Goal: Check status: Check status

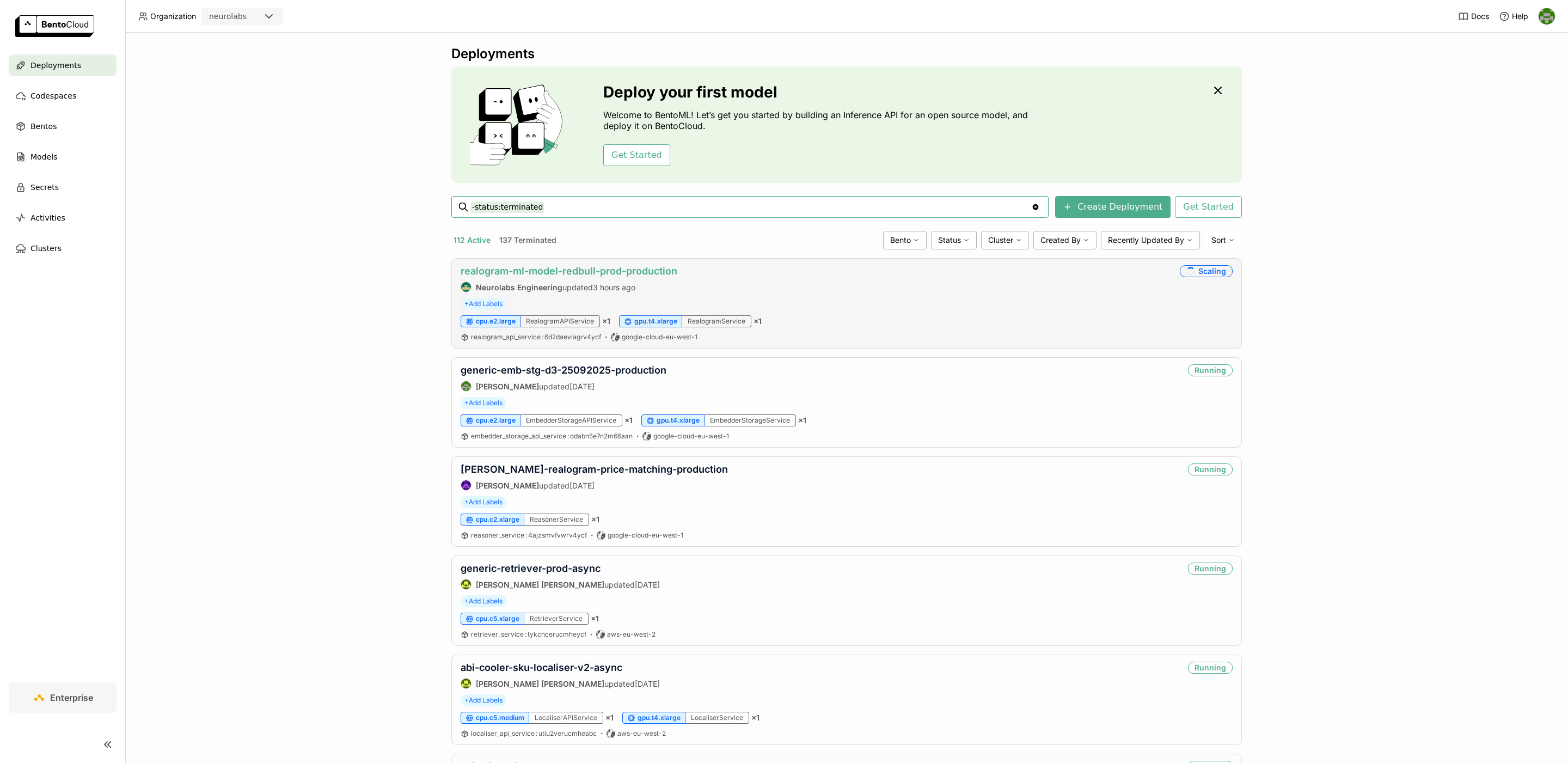
click at [633, 271] on link "realogram-ml-model-redbull-prod-production" at bounding box center [569, 271] width 217 height 12
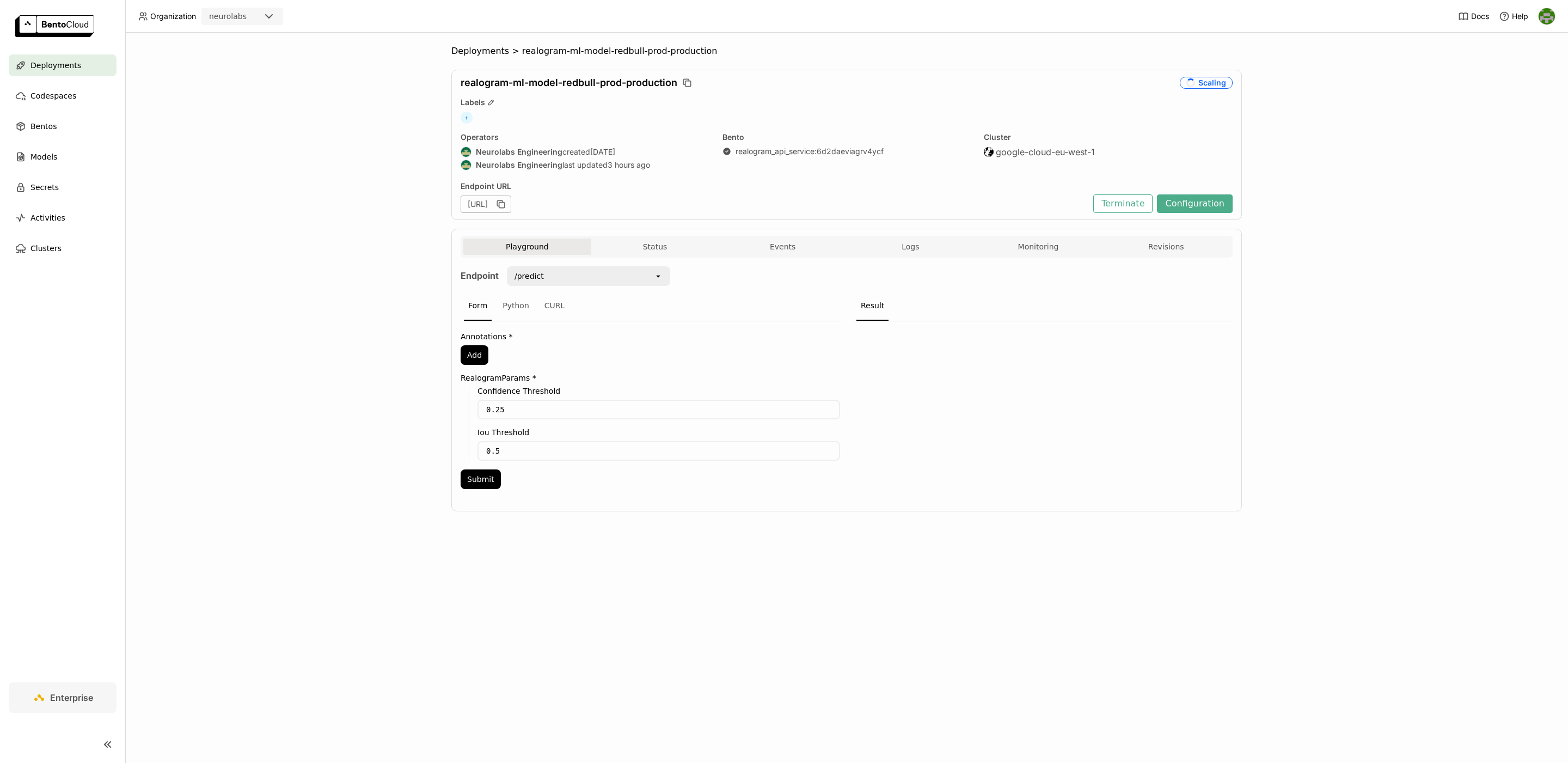
click at [637, 258] on div "Playground Status Events Logs Monitoring Revisions" at bounding box center [846, 248] width 766 height 19
click at [651, 250] on button "Status" at bounding box center [655, 247] width 128 height 16
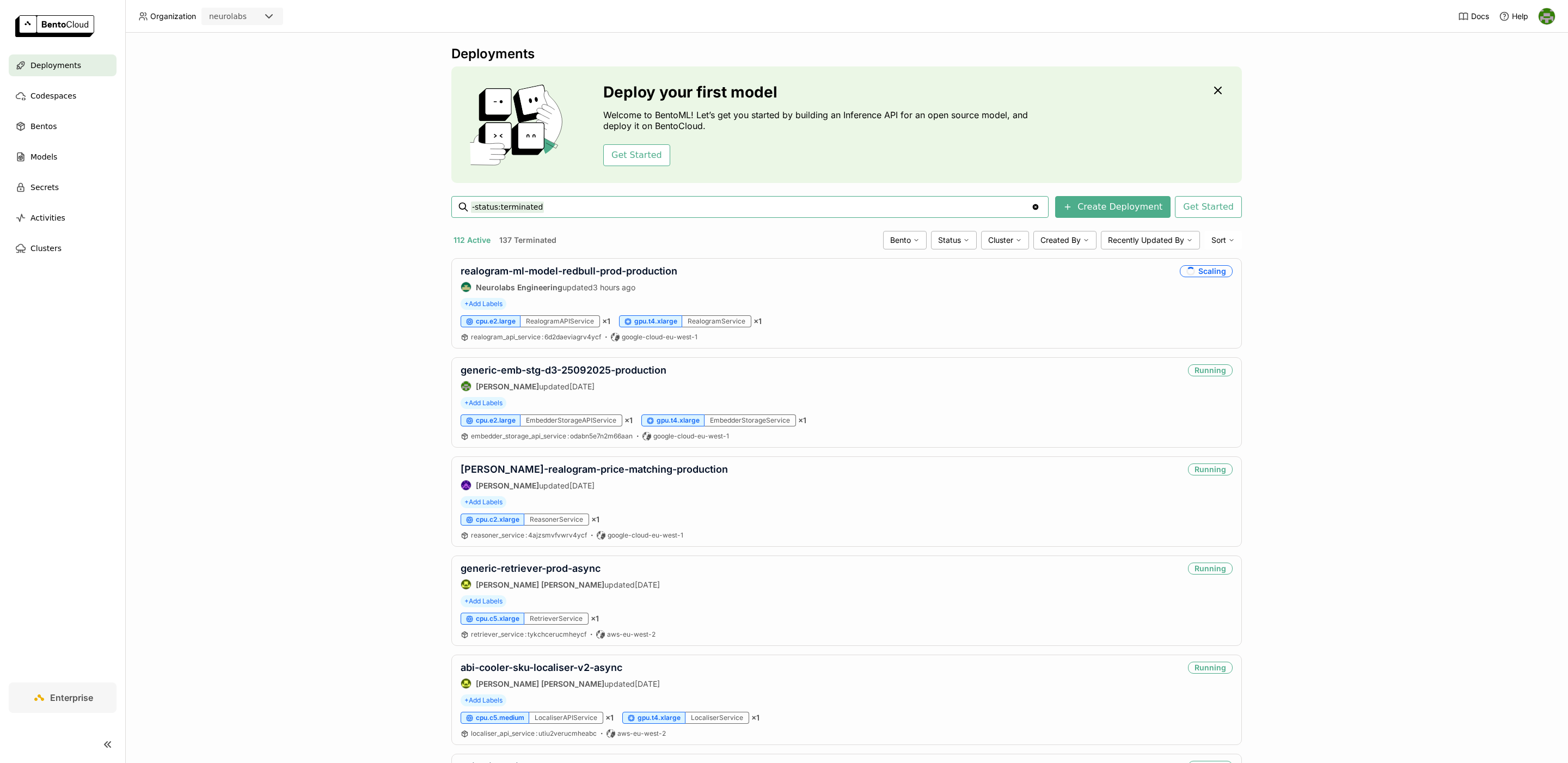
click at [699, 202] on input "-status:terminated" at bounding box center [751, 207] width 560 height 18
click at [693, 208] on input "-status:terminated" at bounding box center [751, 207] width 560 height 18
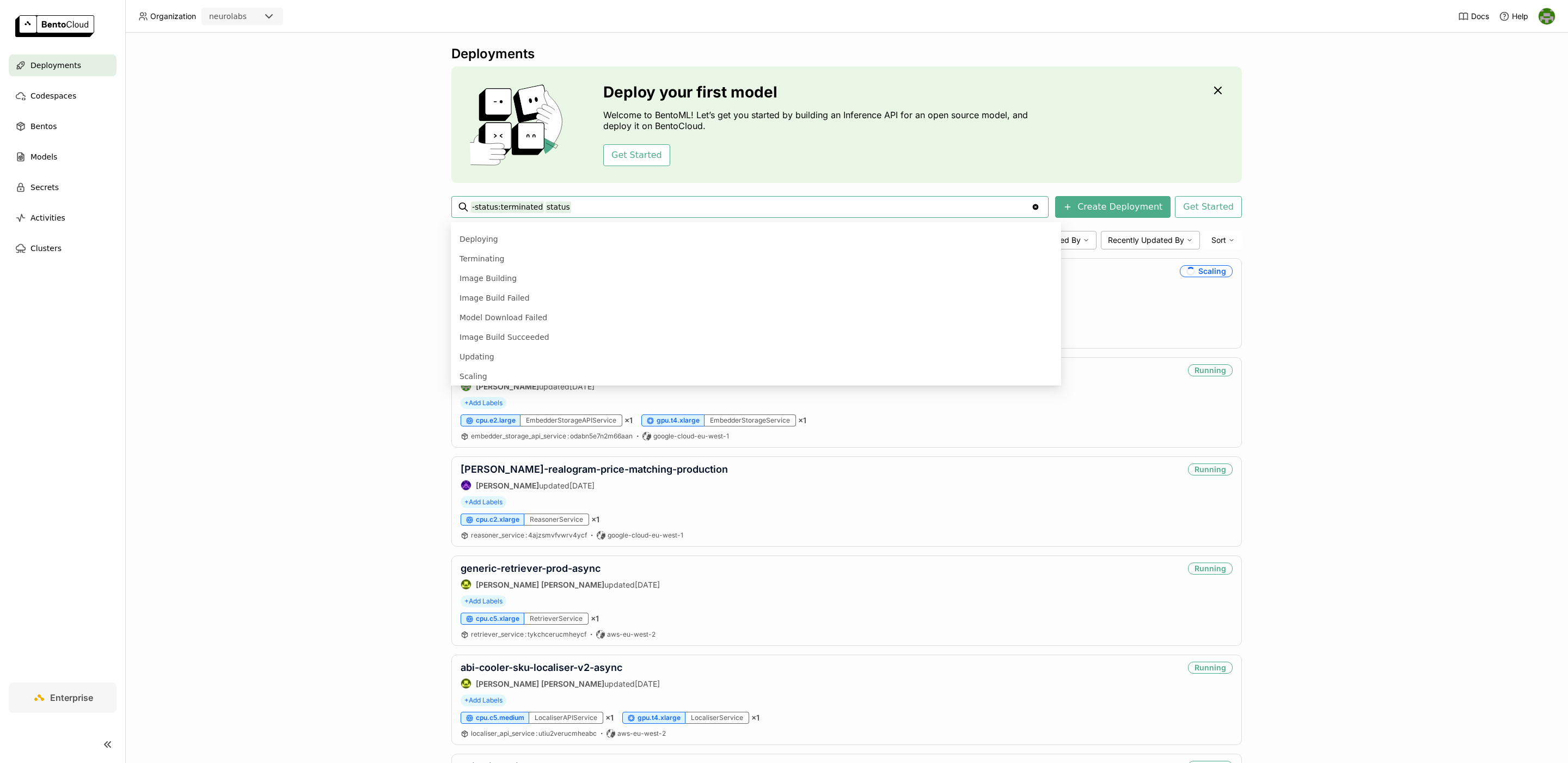
scroll to position [146, 0]
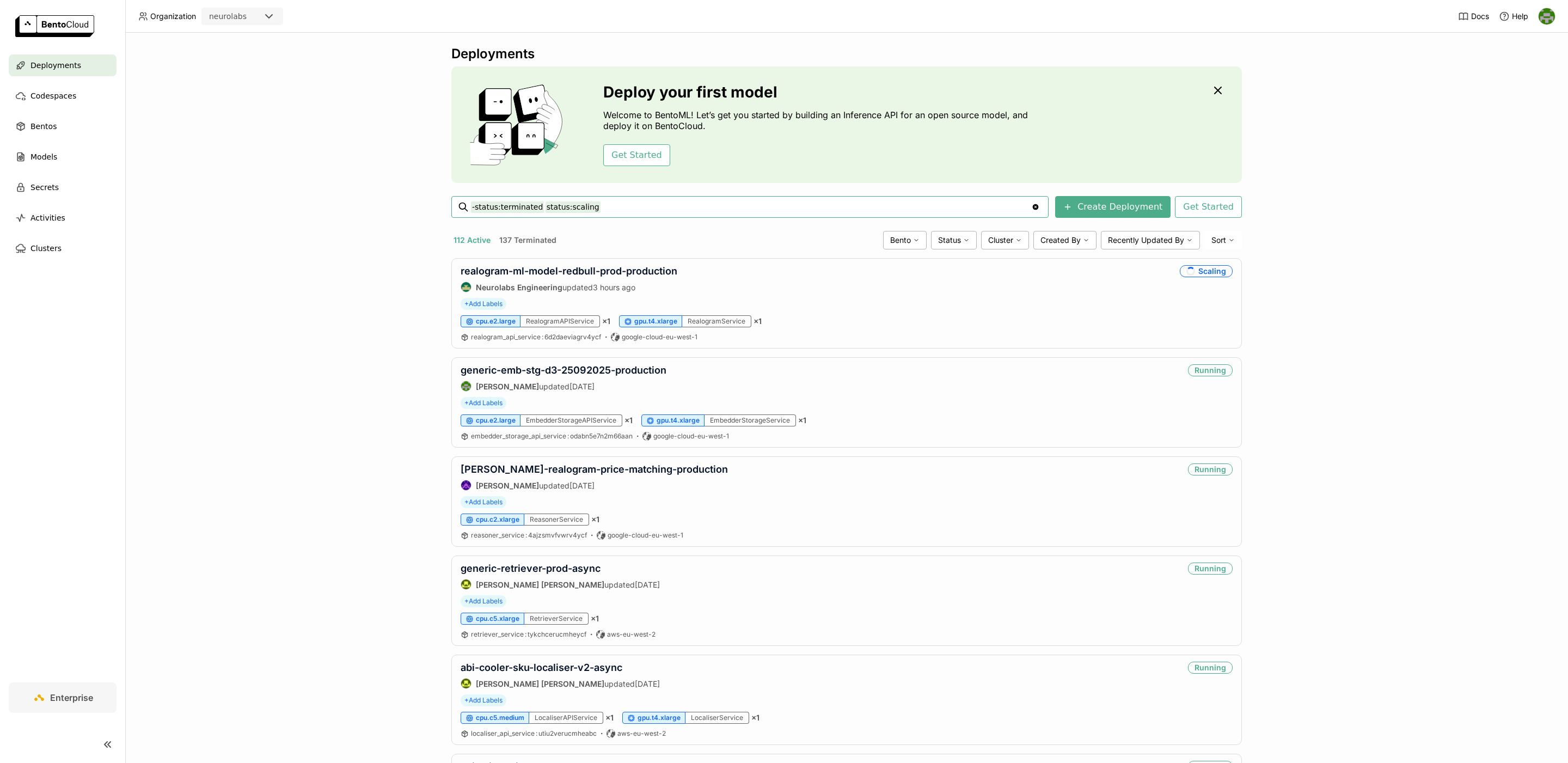
type input "-status:terminated status:scaling"
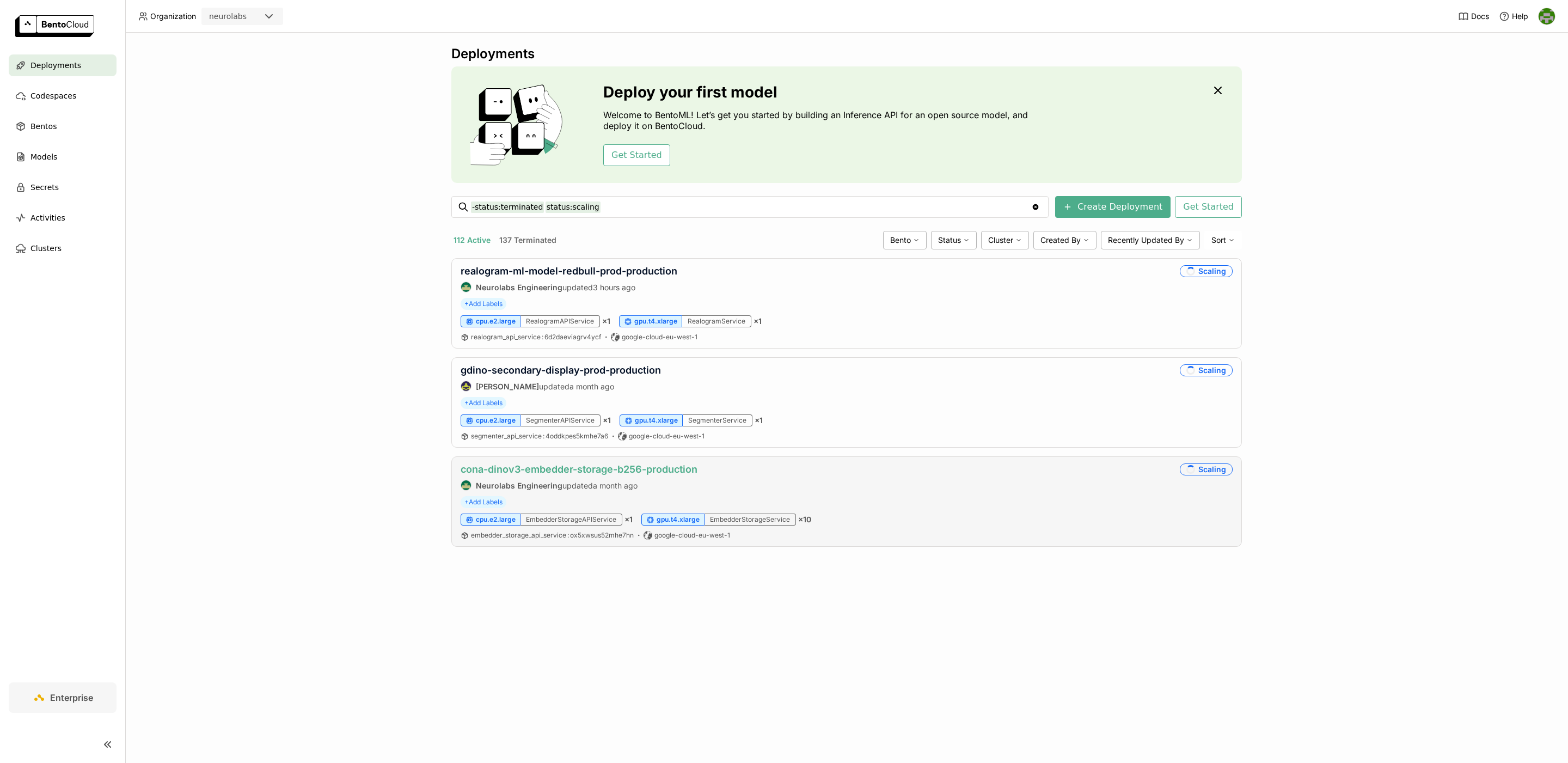
click at [501, 473] on link "cona-dinov3-embedder-storage-b256-production" at bounding box center [579, 469] width 237 height 12
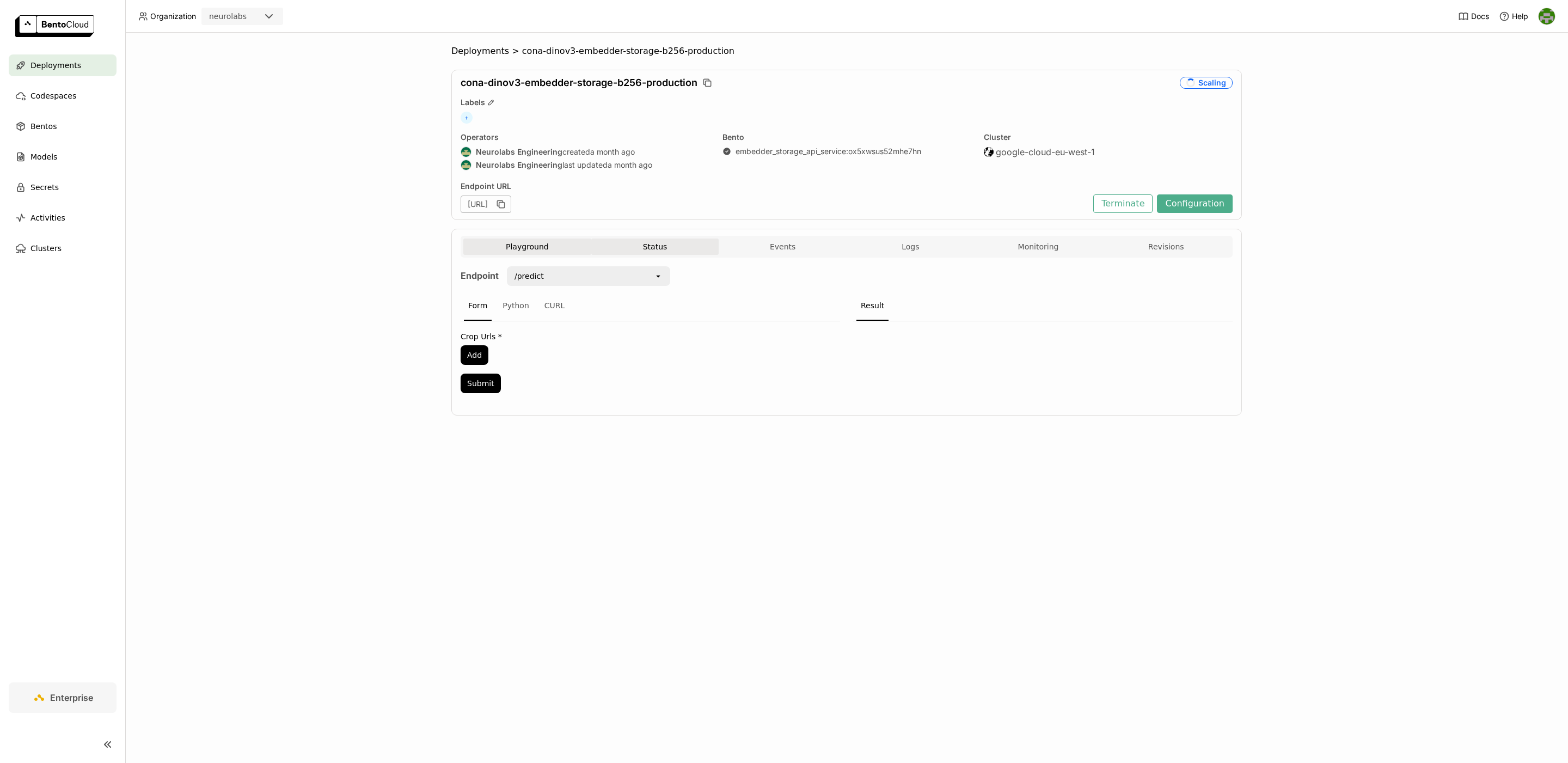
click at [654, 250] on button "Status" at bounding box center [655, 247] width 128 height 16
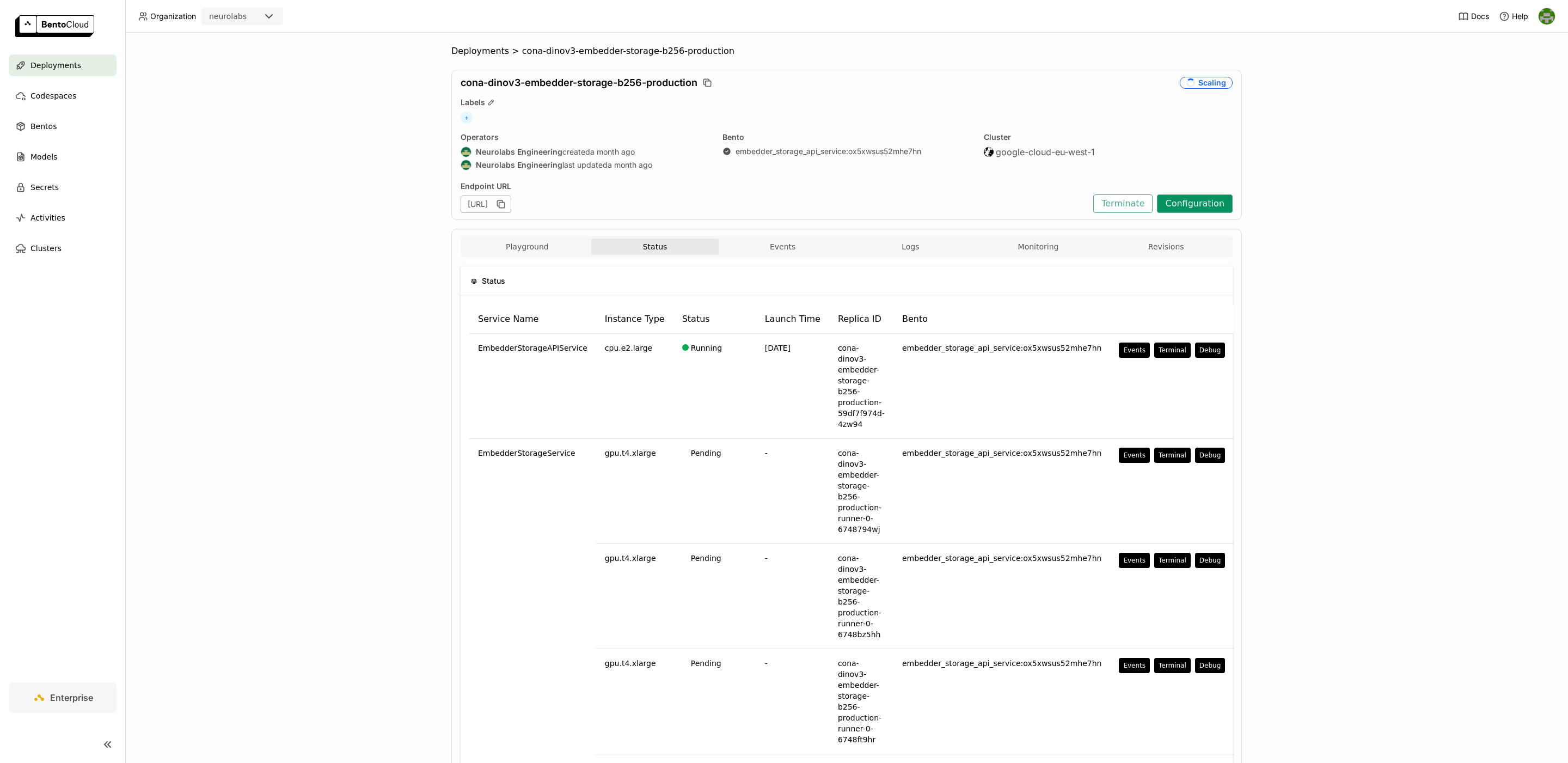
click at [1215, 202] on button "Configuration" at bounding box center [1195, 203] width 75 height 18
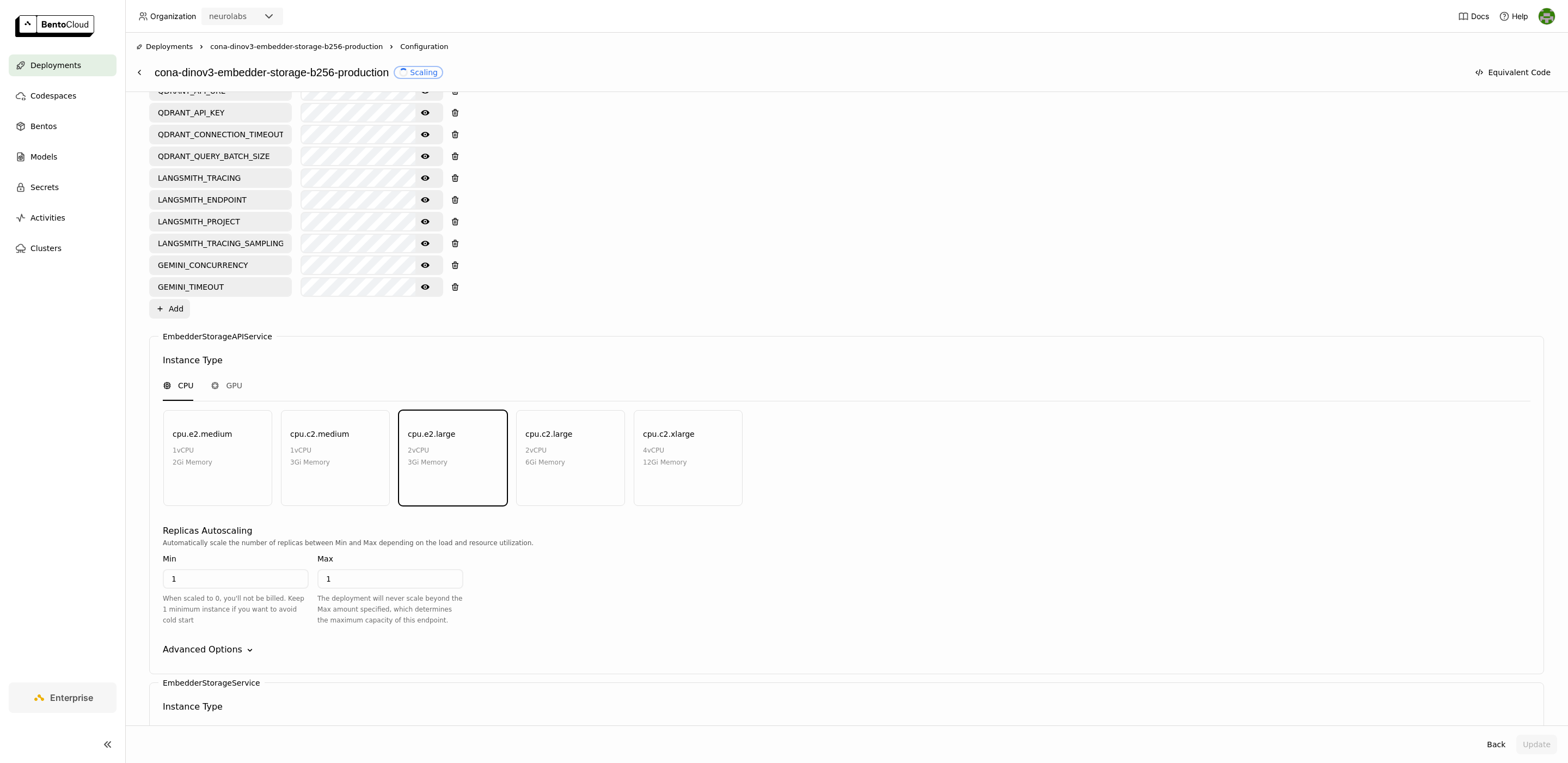
scroll to position [706, 0]
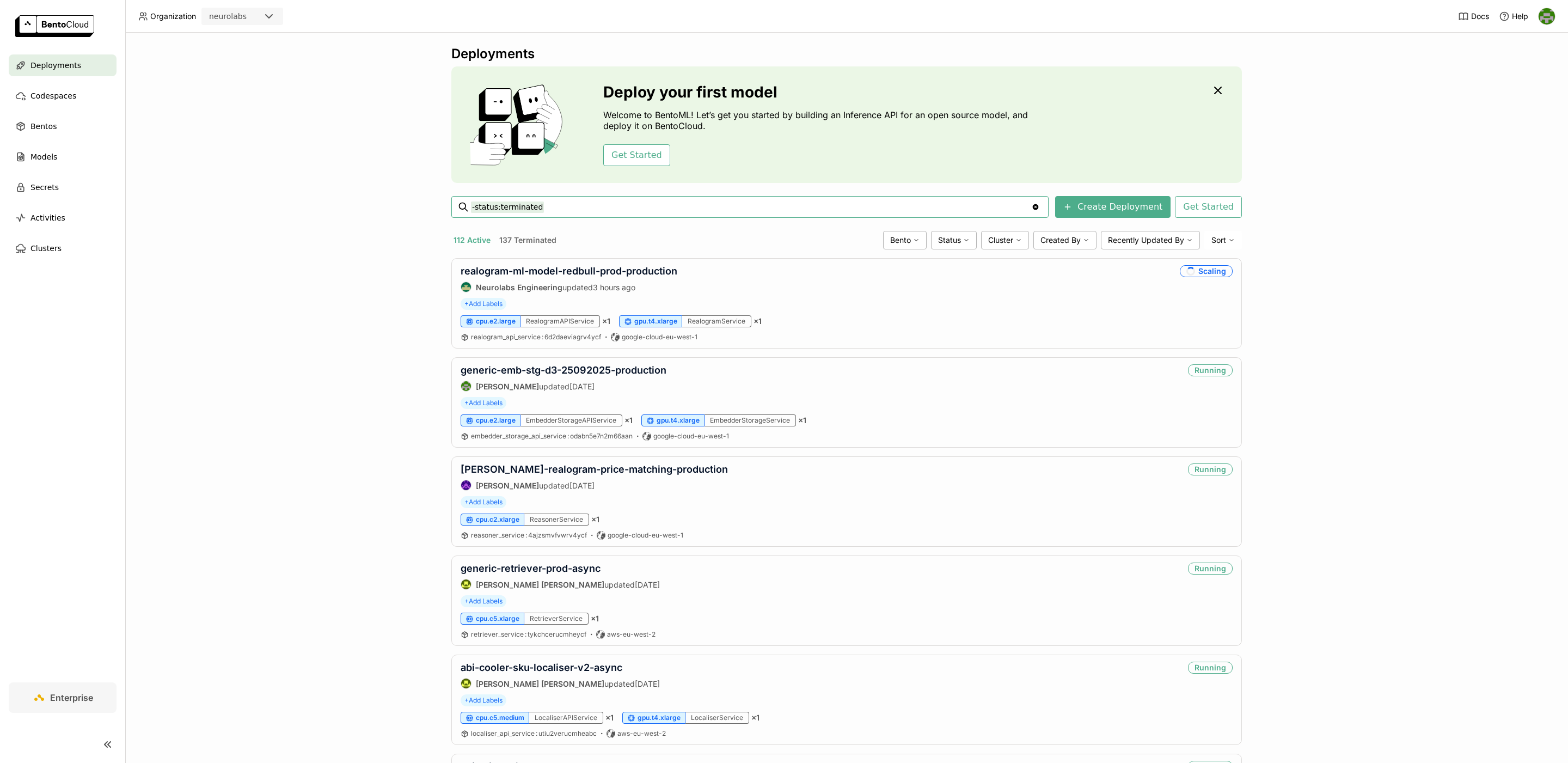
paste input "gdino-secondary-display-prod-production"
type input "-status:terminated gdino-secondary-display-prod-production"
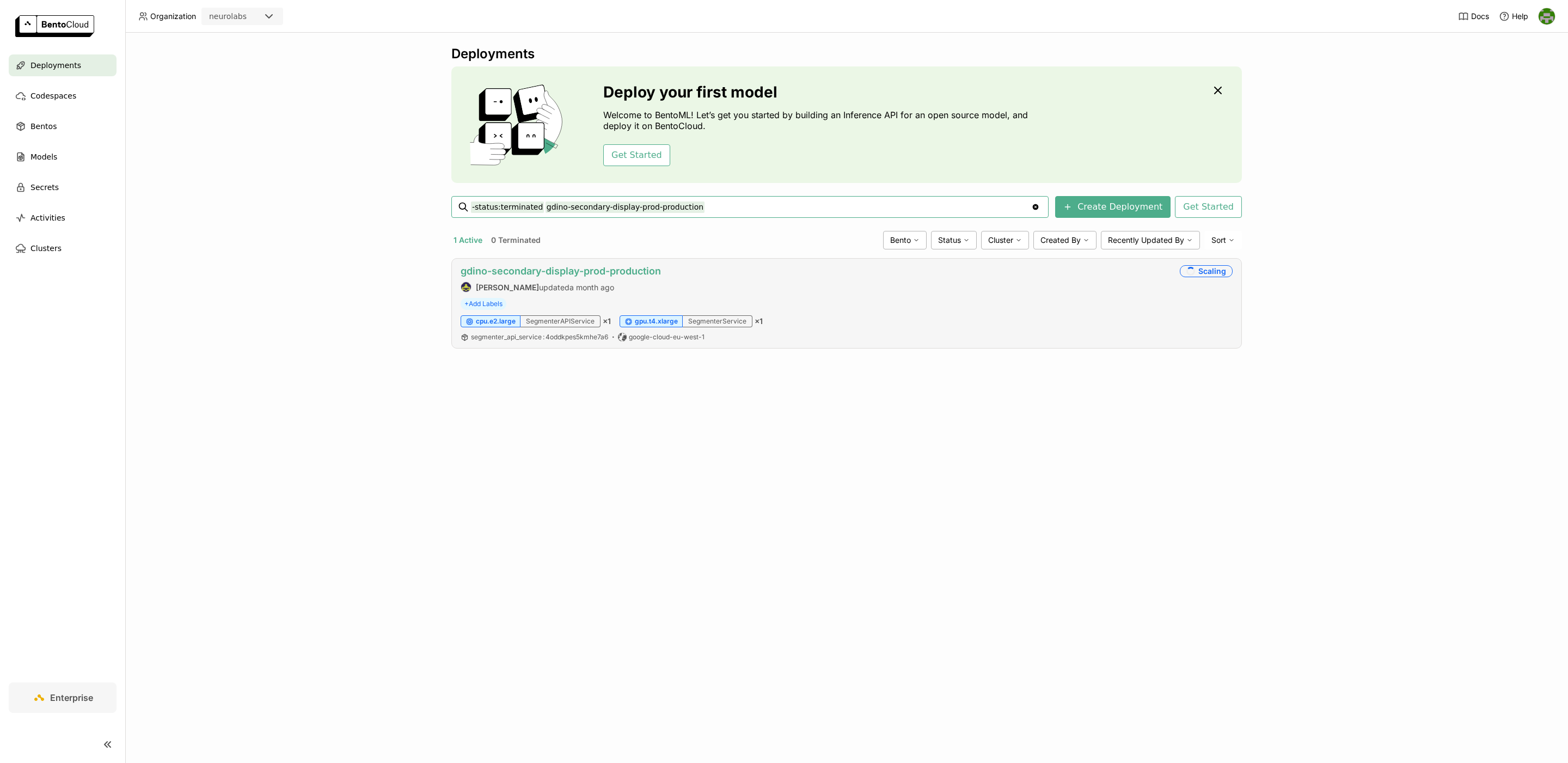
click at [630, 269] on link "gdino-secondary-display-prod-production" at bounding box center [561, 271] width 200 height 12
click at [730, 209] on input "-status:terminated gdino-secondary-display-prod-production" at bounding box center [751, 207] width 560 height 18
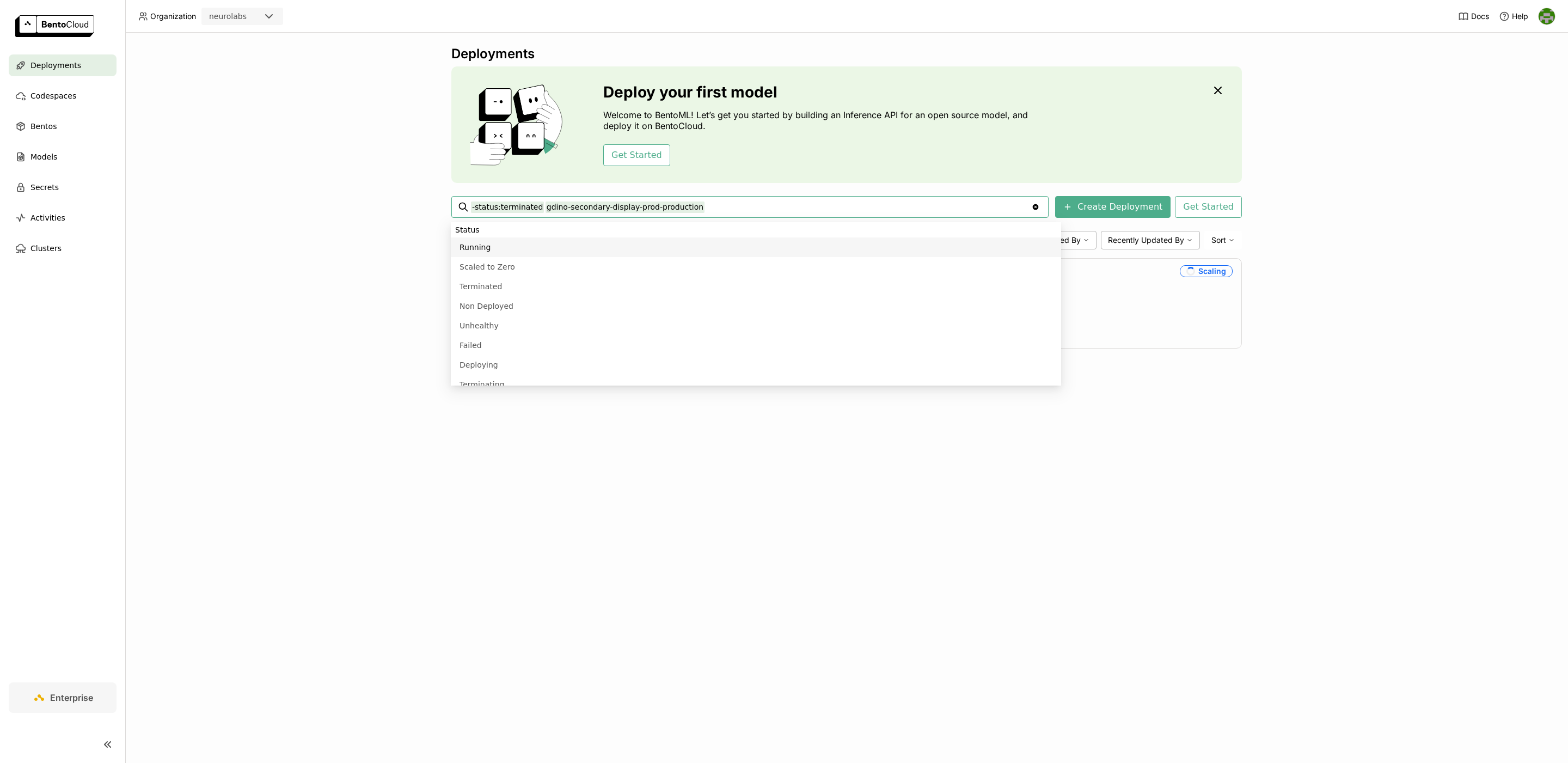
click at [544, 207] on input "-status:terminated gdino-secondary-display-prod-production" at bounding box center [751, 207] width 560 height 18
type input "-status:terminated generic-emb-stg-d3-25092025-production"
click at [615, 443] on div "Deployments Deploy your first model Welcome to BentoML! Let’s get you started b…" at bounding box center [847, 398] width 1443 height 730
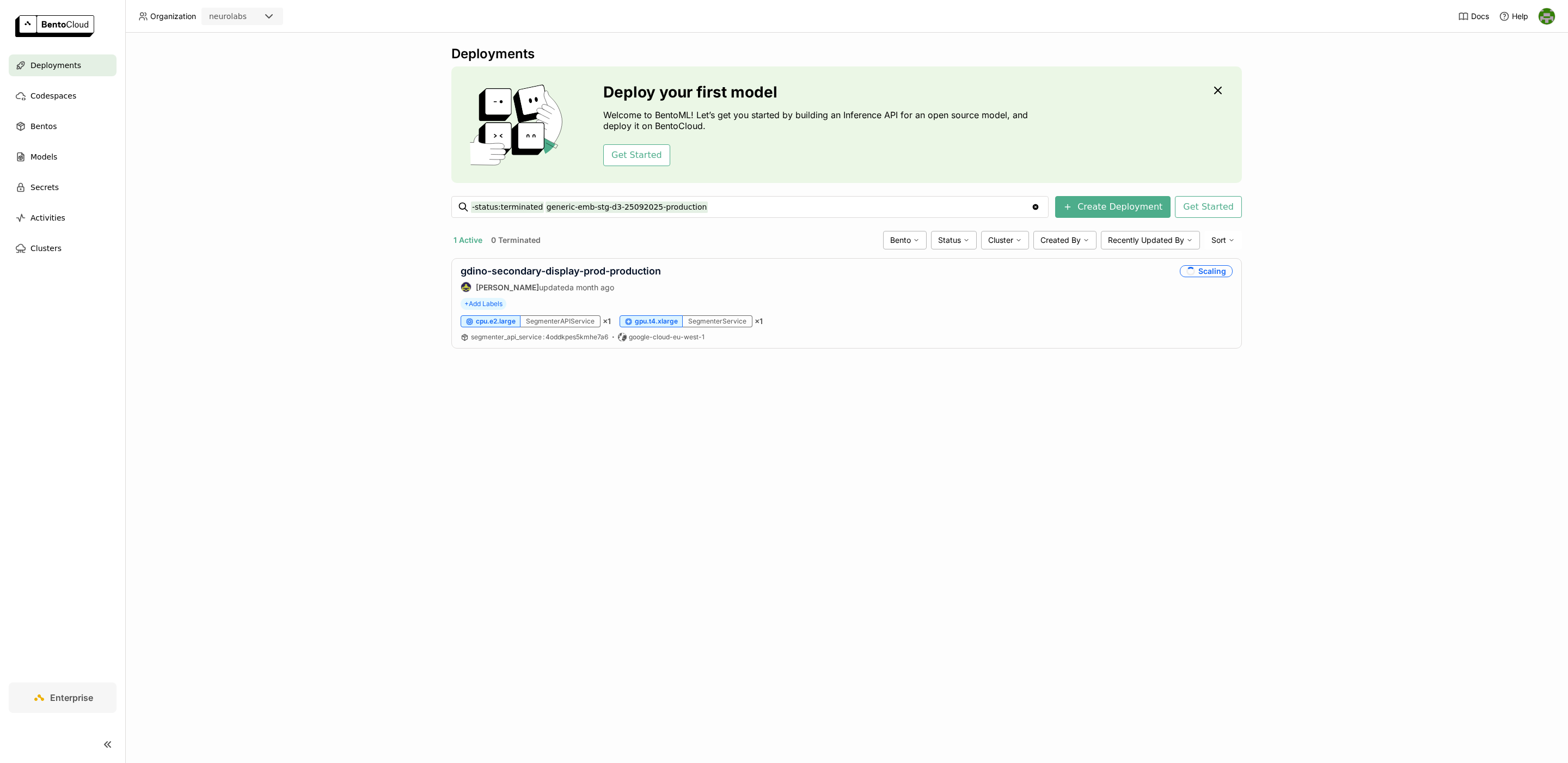
click at [759, 208] on input "-status:terminated generic-emb-stg-d3-25092025-production" at bounding box center [751, 207] width 560 height 18
click at [659, 271] on link "generic-emb-stg-d3-25092025-production" at bounding box center [564, 271] width 206 height 12
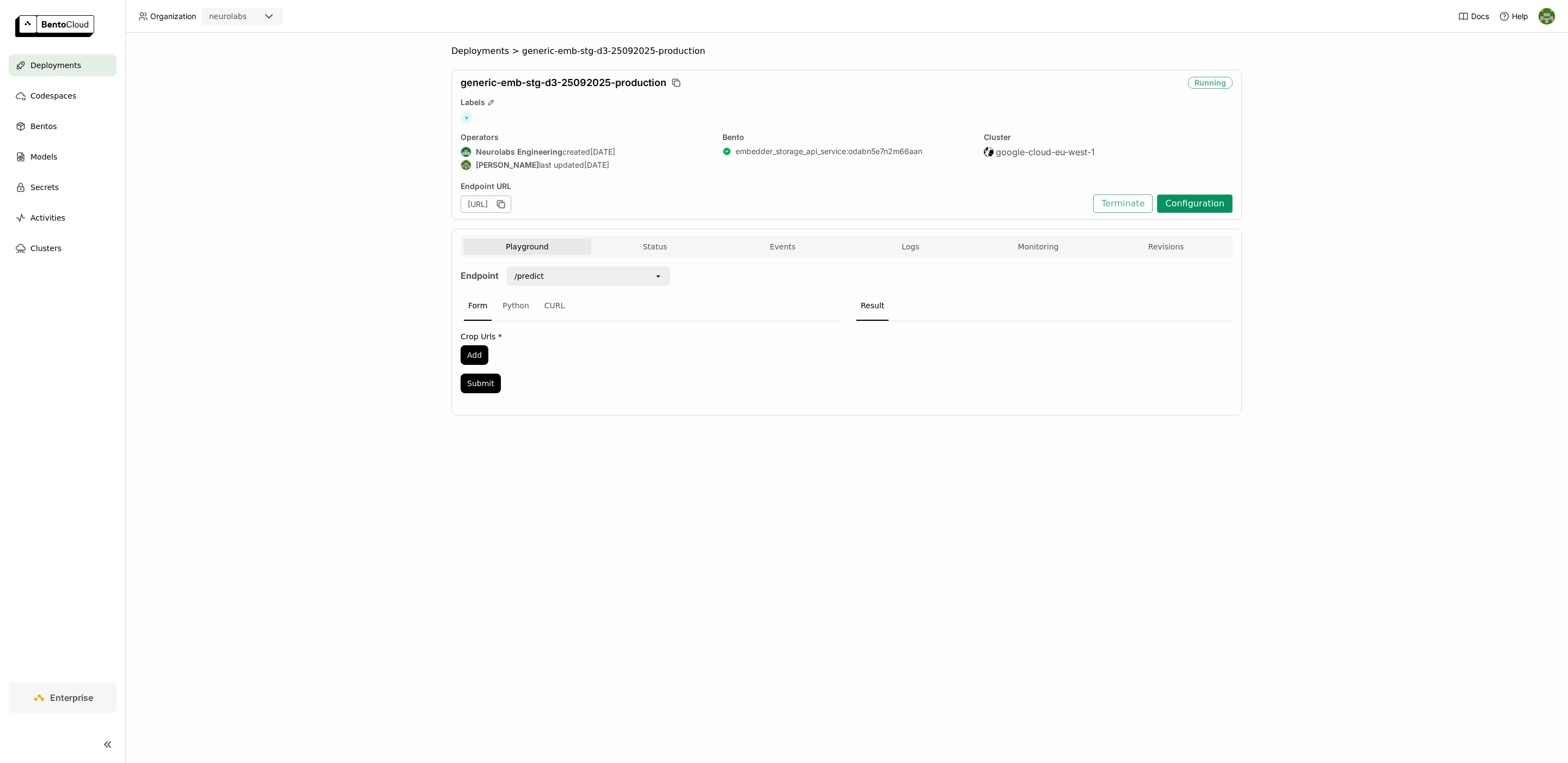
click at [1225, 202] on button "Configuration" at bounding box center [1195, 203] width 75 height 18
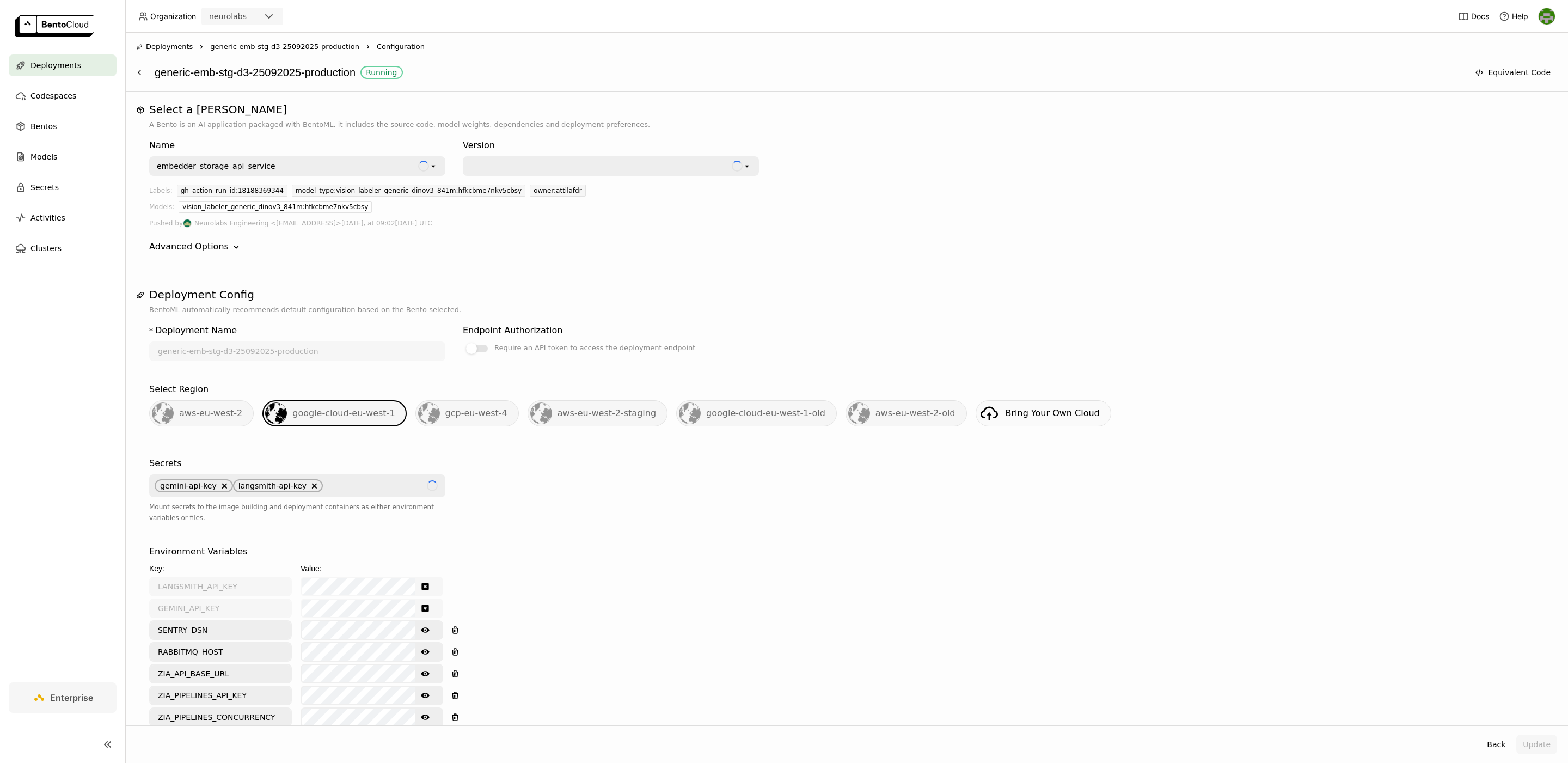
scroll to position [1072, 0]
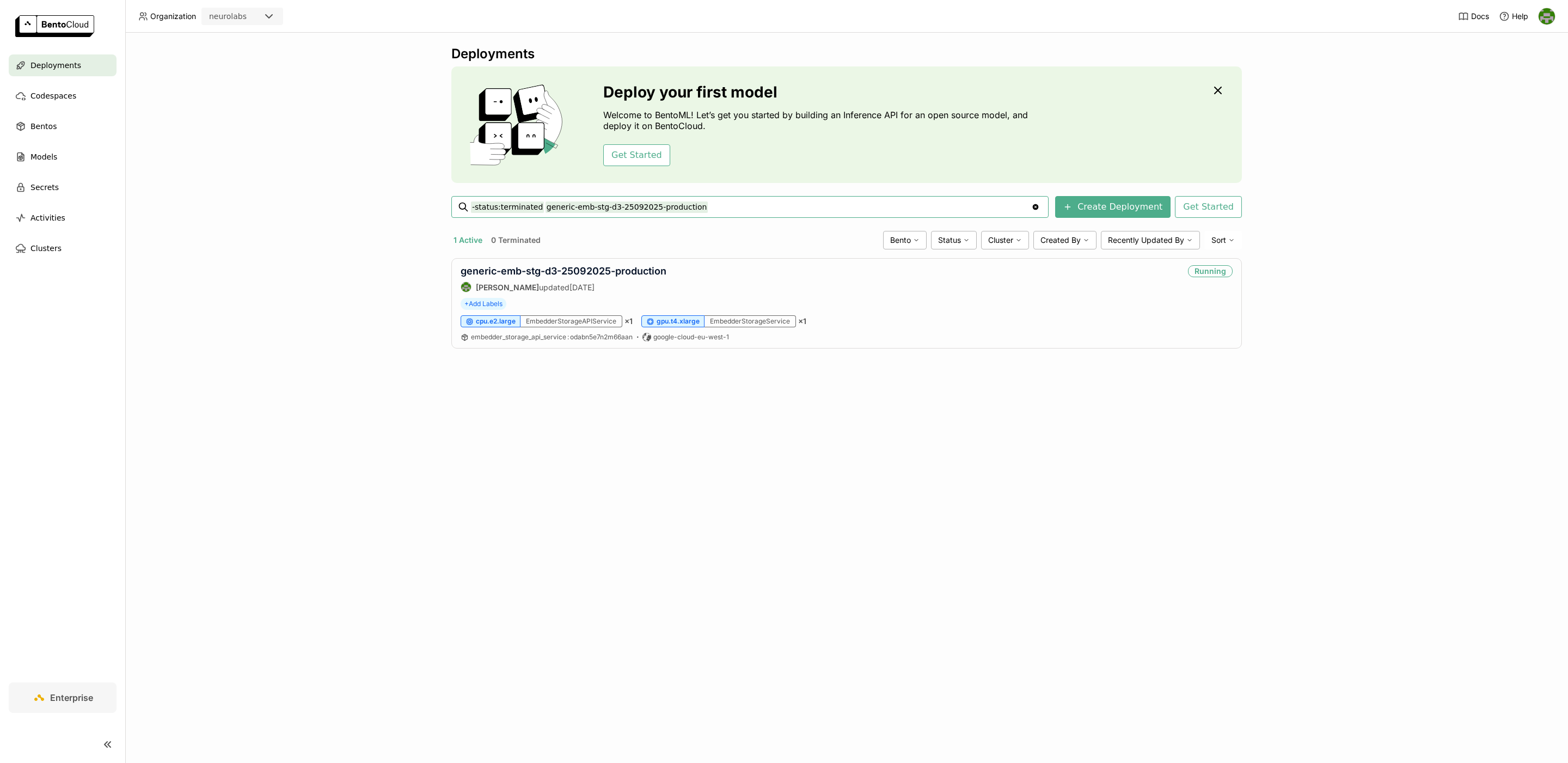
click at [544, 209] on input "-status:terminated generic-emb-stg-d3-25092025-production" at bounding box center [751, 207] width 560 height 18
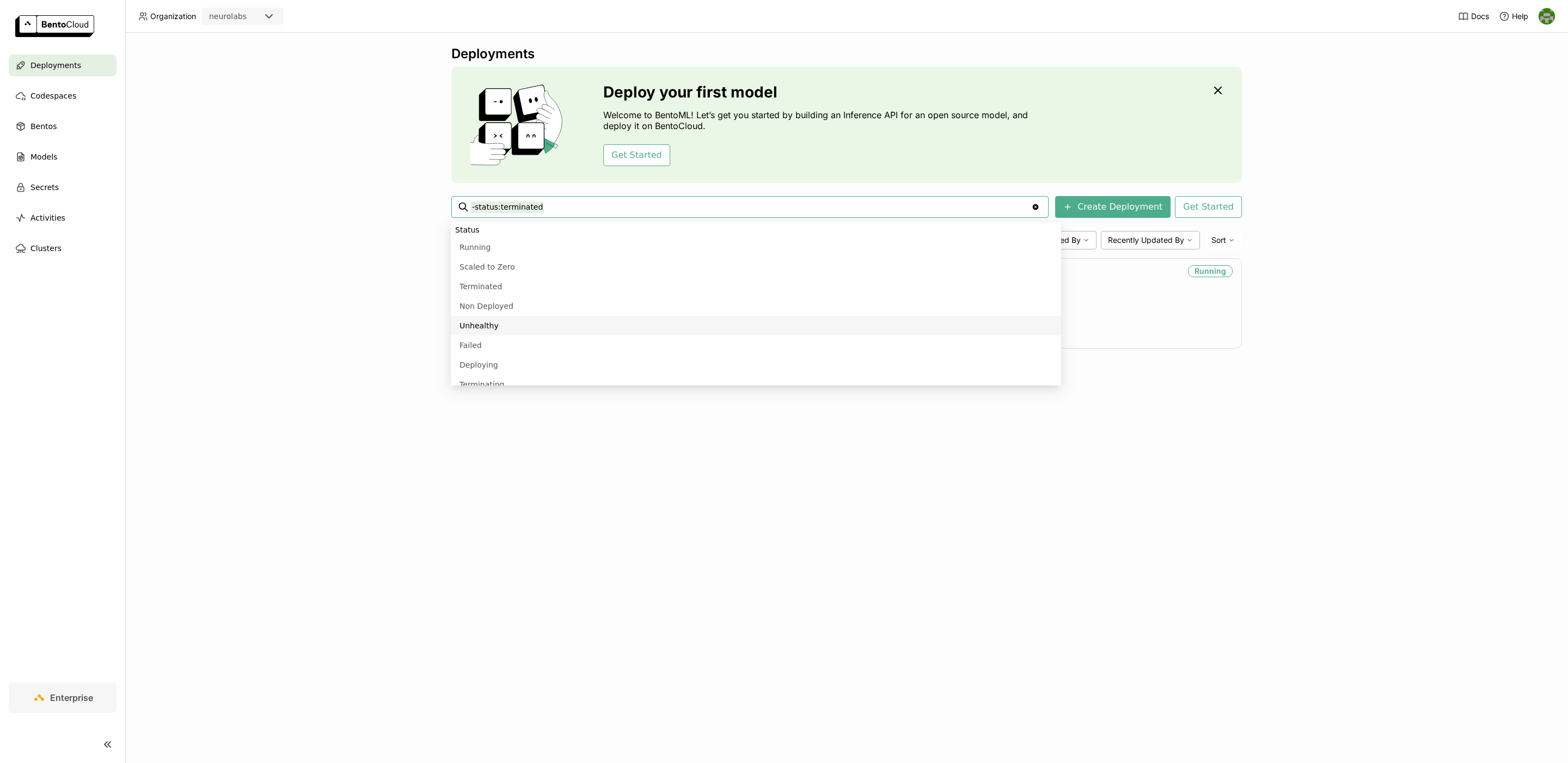
scroll to position [445, 0]
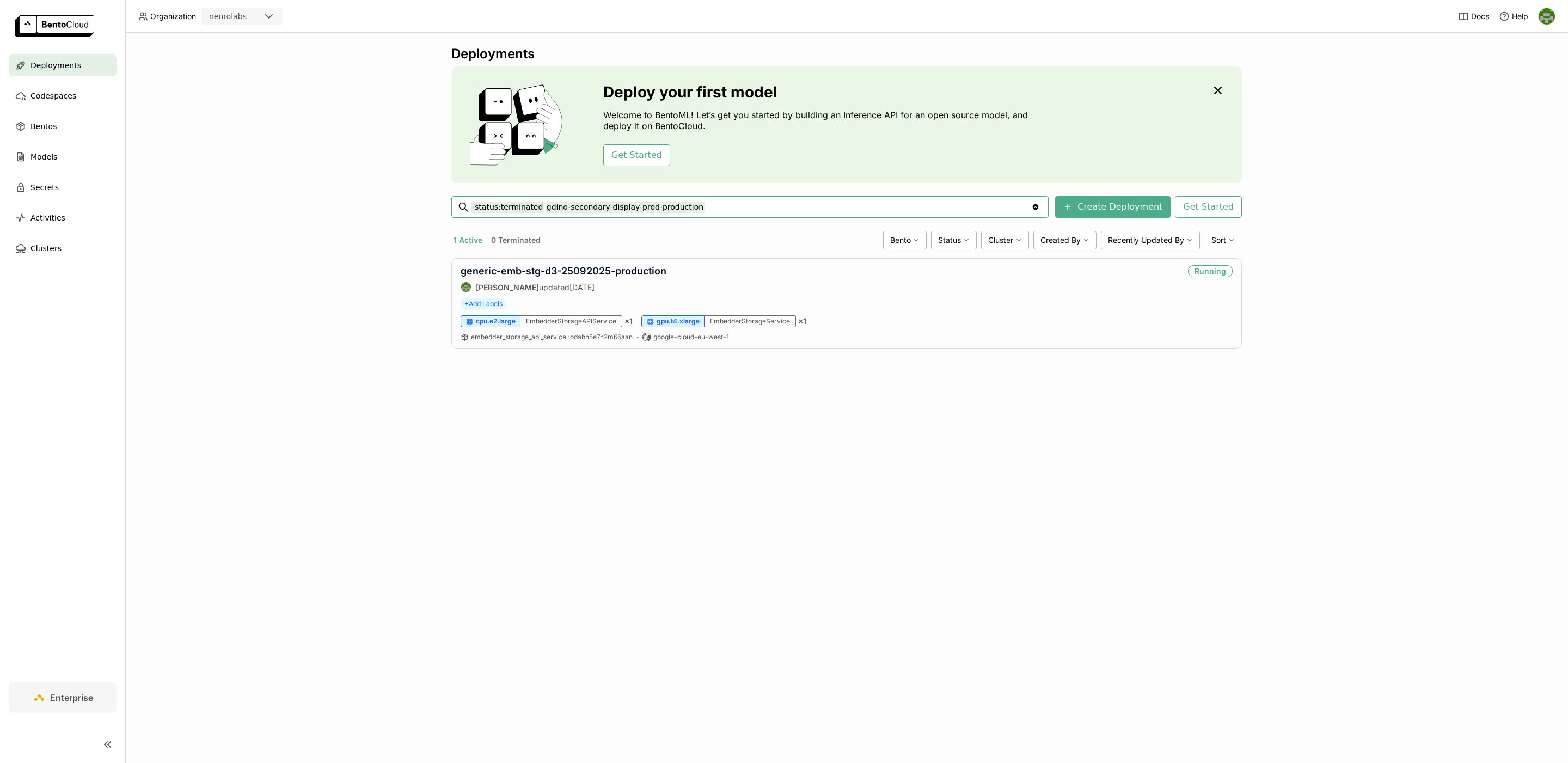
type input "-status:terminated gdino-secondary-display-prod-production"
click at [562, 269] on link "gdino-secondary-display-prod-production" at bounding box center [561, 271] width 200 height 12
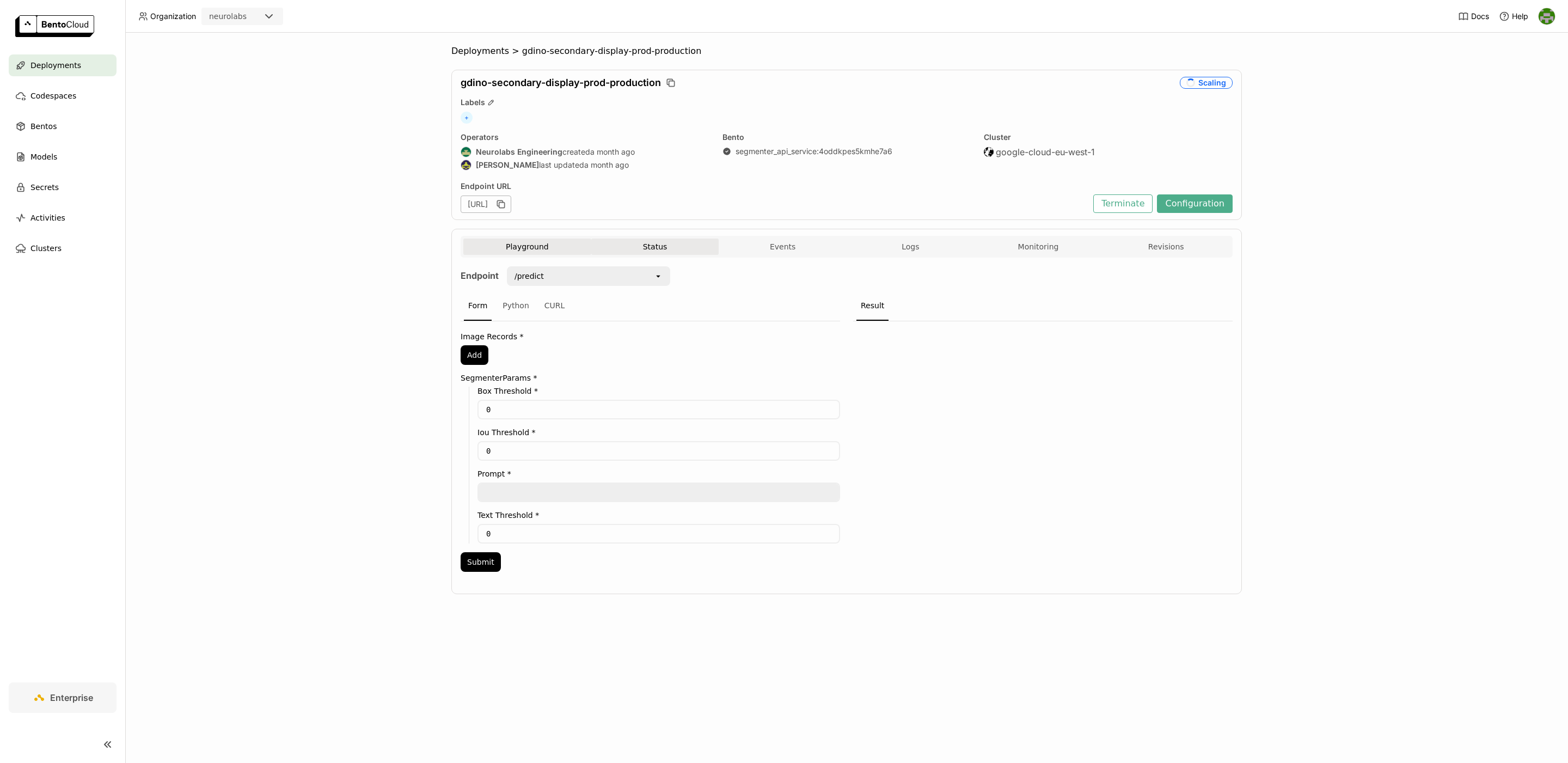
click at [656, 247] on button "Status" at bounding box center [655, 247] width 128 height 16
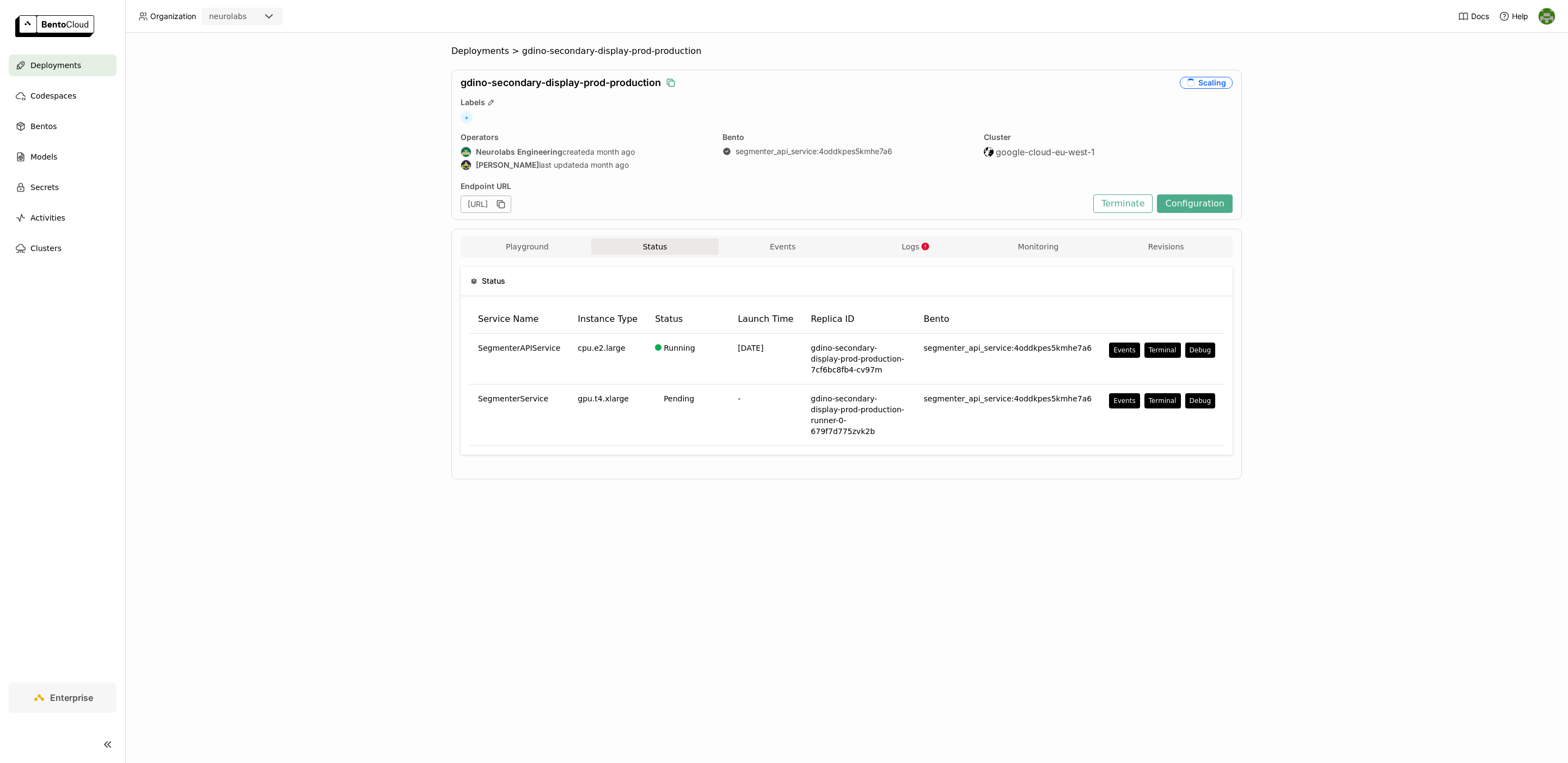
click at [673, 85] on icon "button" at bounding box center [671, 83] width 11 height 11
click at [917, 247] on span "Logs" at bounding box center [910, 247] width 18 height 10
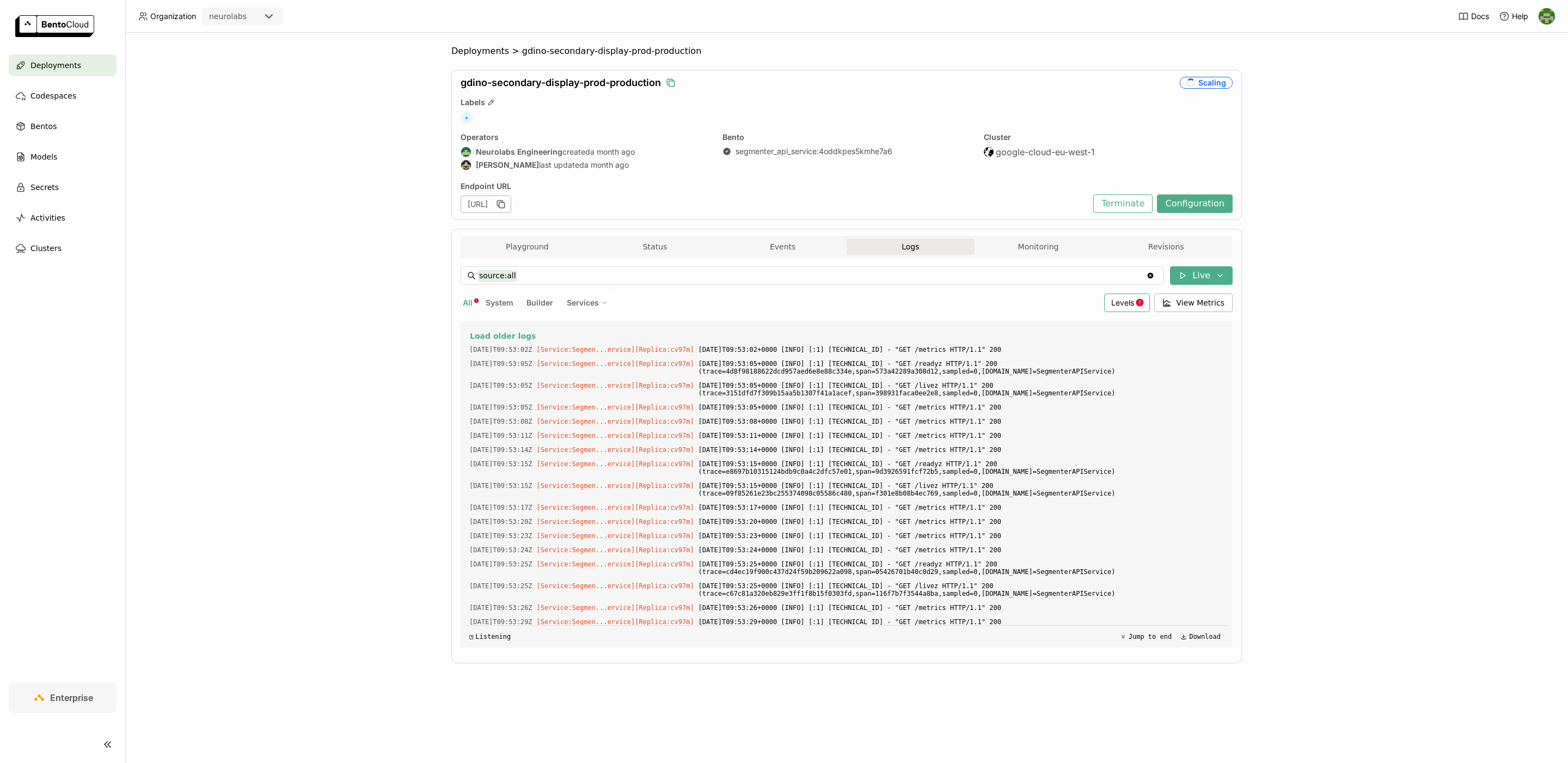
click at [1118, 307] on span "Levels" at bounding box center [1123, 302] width 23 height 9
click at [1070, 409] on div "Error" at bounding box center [1084, 407] width 117 height 13
type input "source:all level:error"
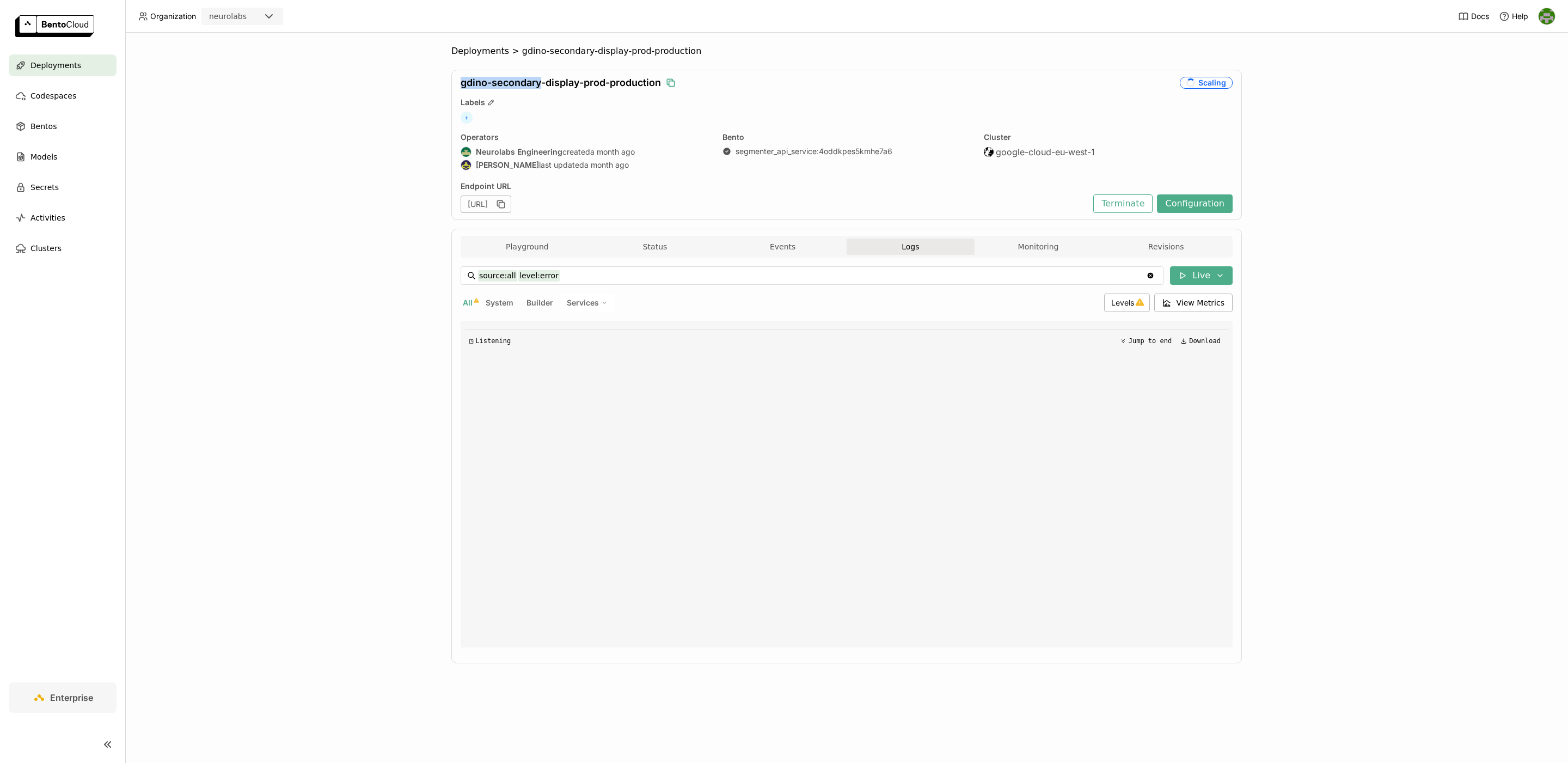
drag, startPoint x: 457, startPoint y: 83, endPoint x: 542, endPoint y: 88, distance: 85.1
click at [542, 88] on div "gdino-secondary-display-prod-production Scaling Labels + Operators Neurolabs En…" at bounding box center [846, 144] width 791 height 150
copy span "gdino-secondary"
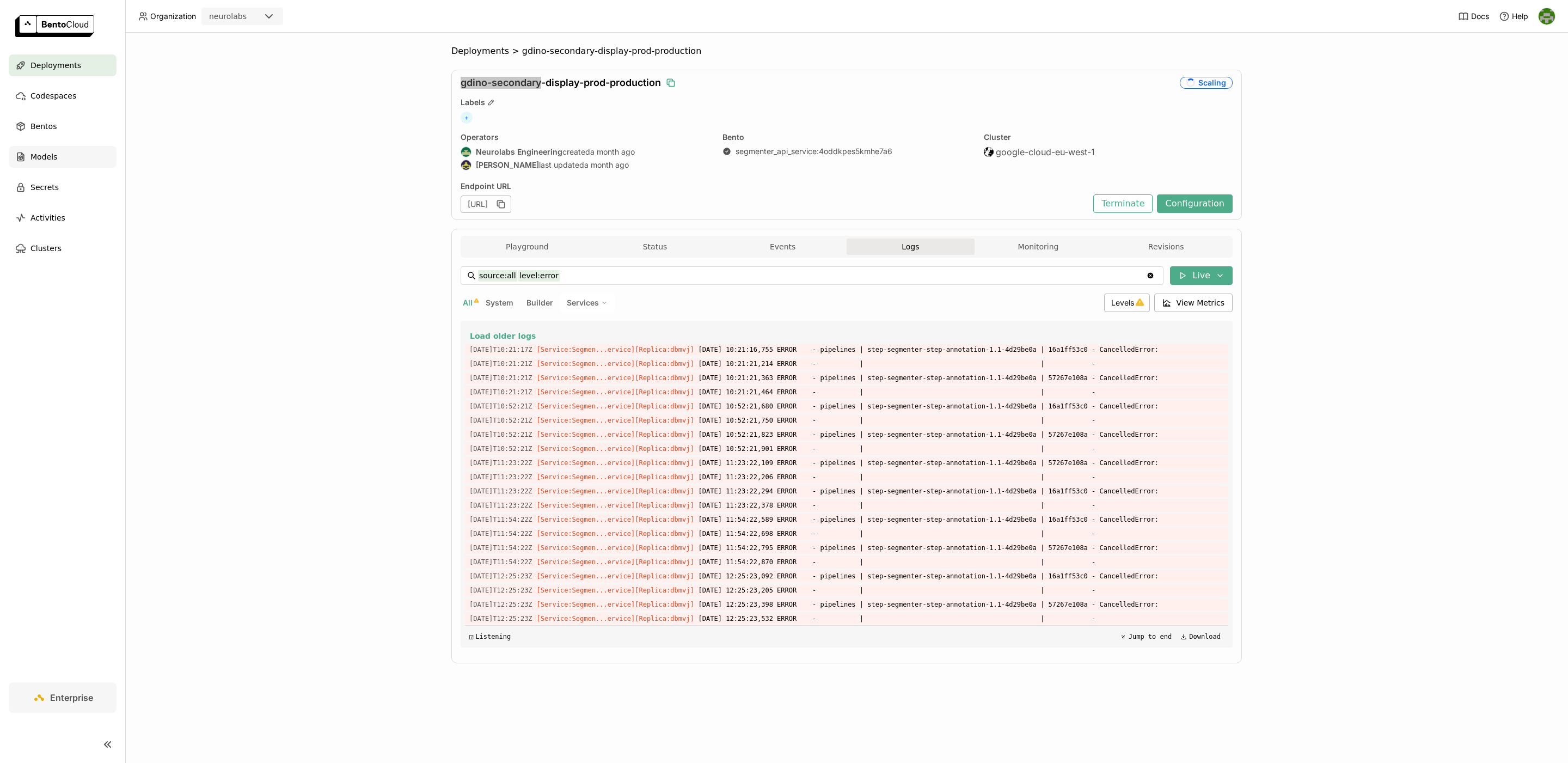
scroll to position [413, 0]
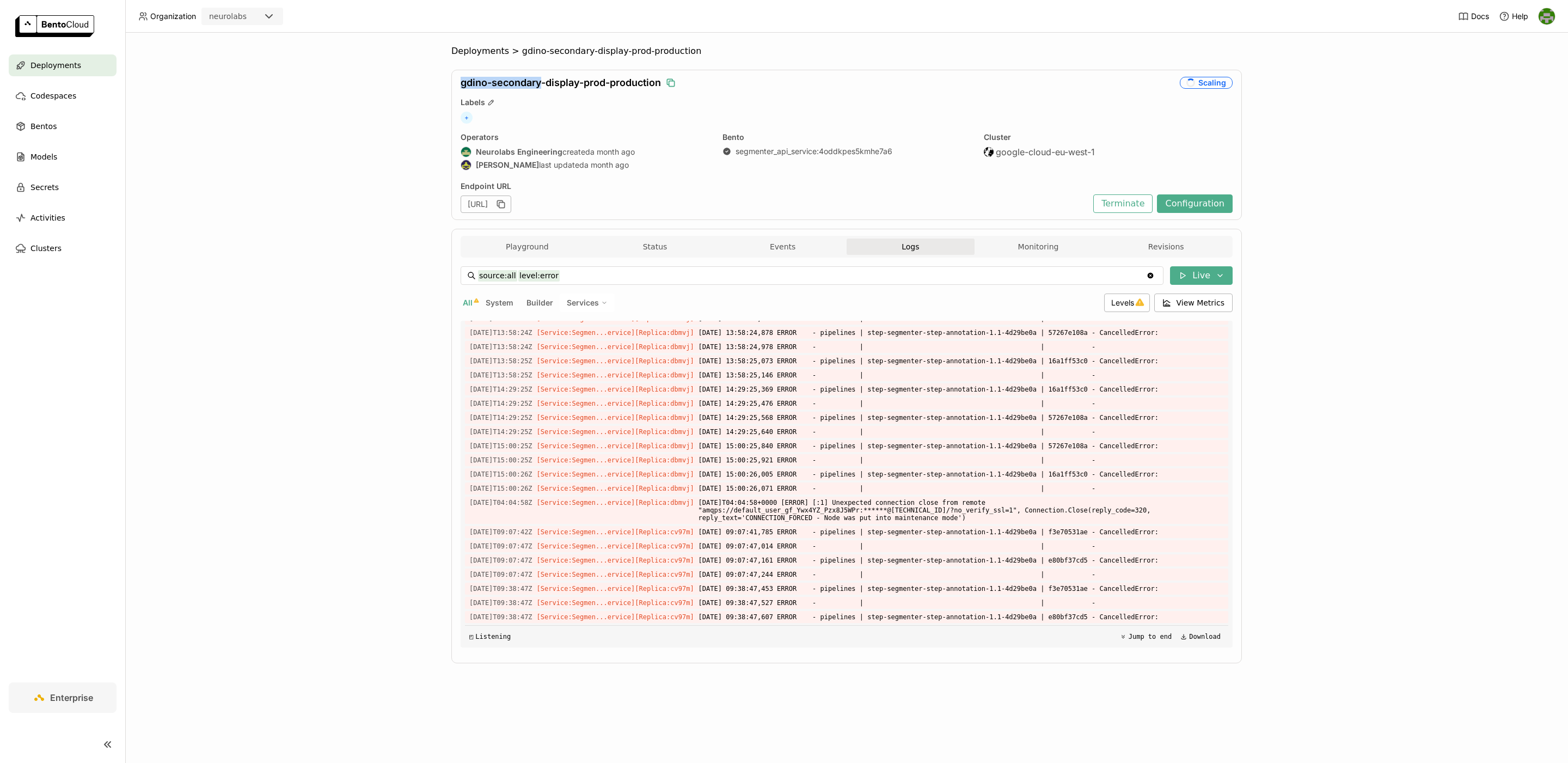
click at [676, 82] on icon "button" at bounding box center [671, 83] width 11 height 11
click at [800, 502] on span "2025-10-11T04:04:58+0000 [ERROR] [:1] Unexpected connection close from remote "…" at bounding box center [961, 510] width 525 height 27
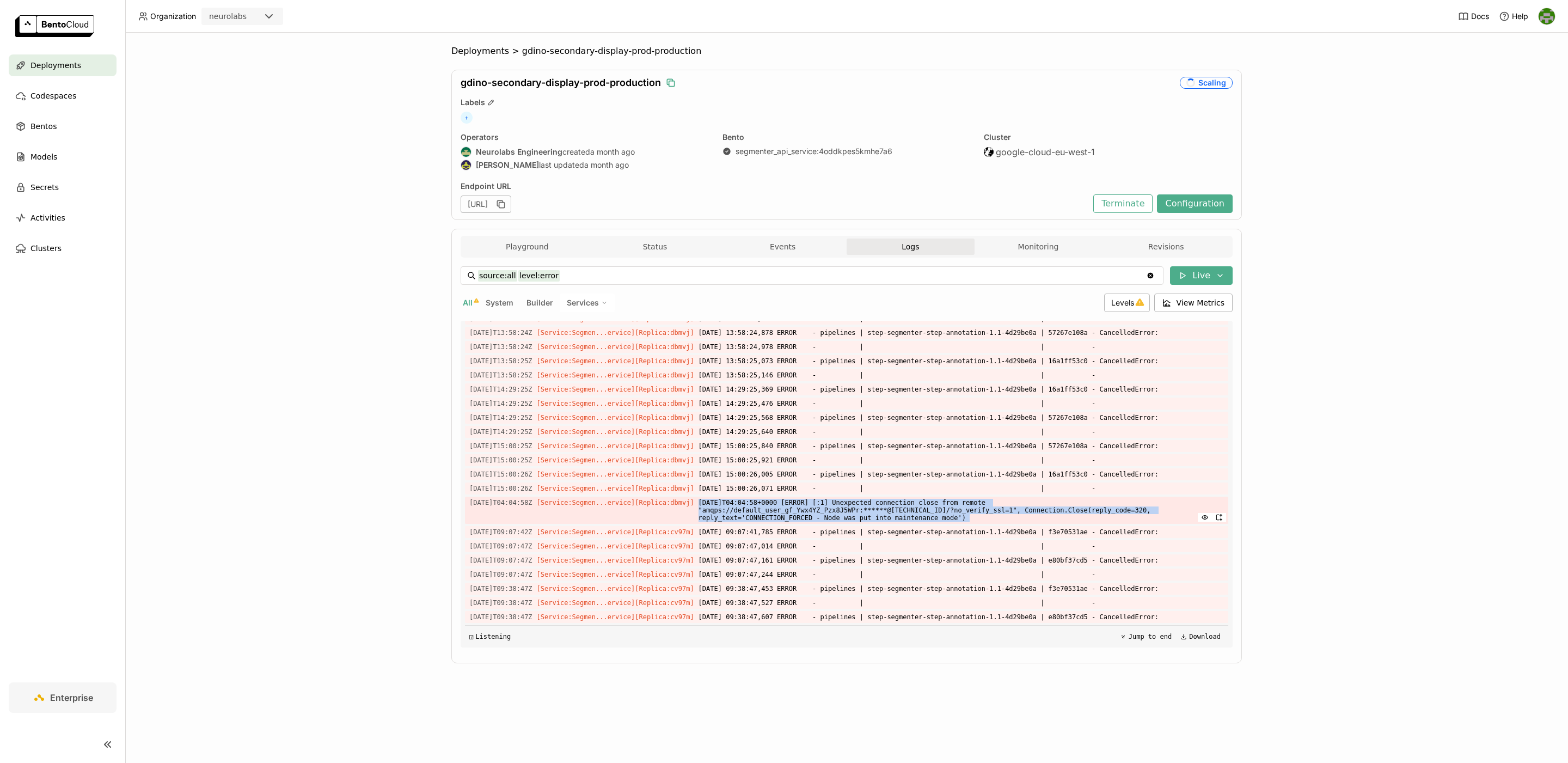
click at [800, 502] on span "2025-10-11T04:04:58+0000 [ERROR] [:1] Unexpected connection close from remote "…" at bounding box center [961, 510] width 525 height 27
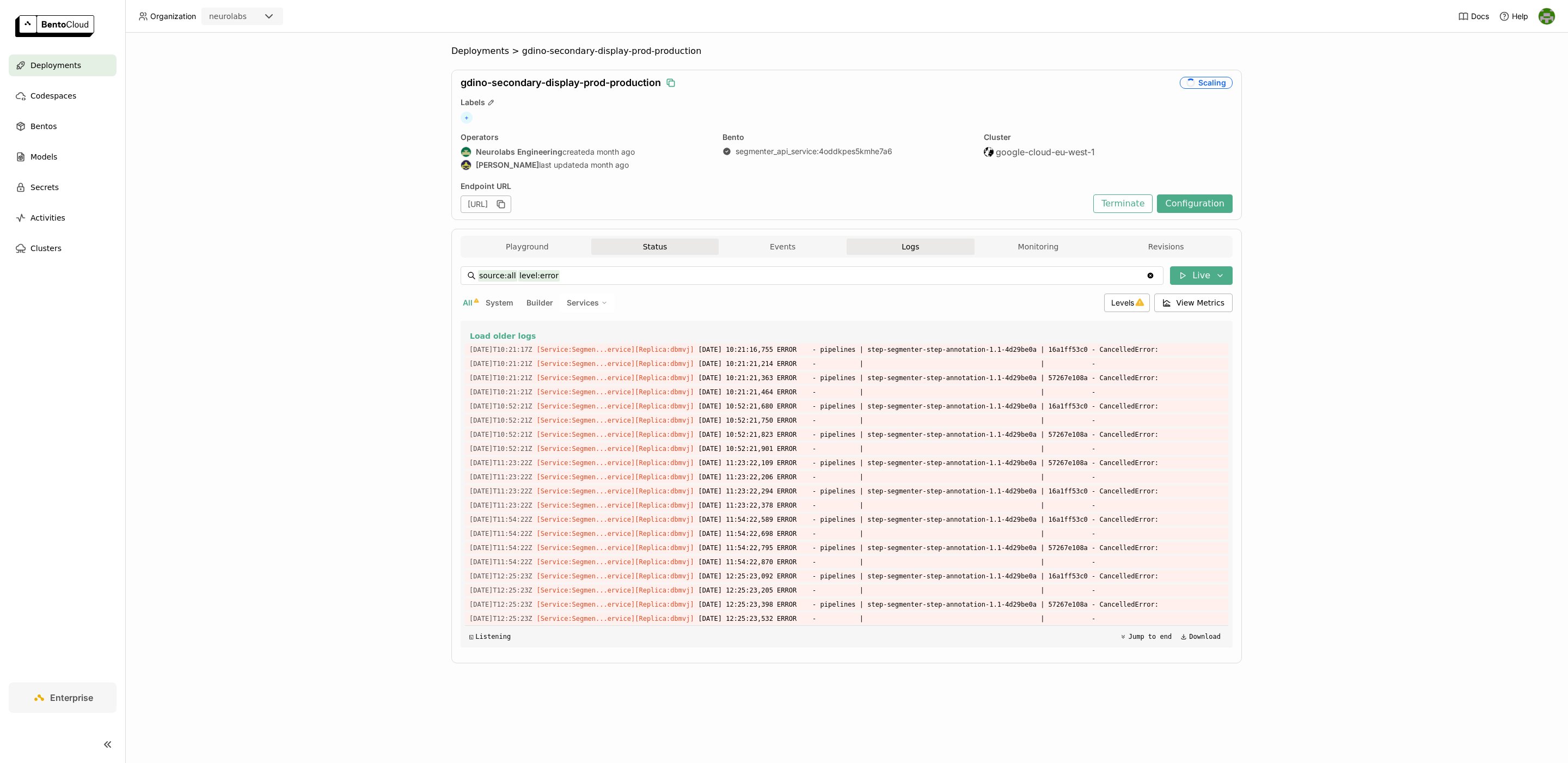
click at [704, 240] on button "Status" at bounding box center [655, 247] width 128 height 16
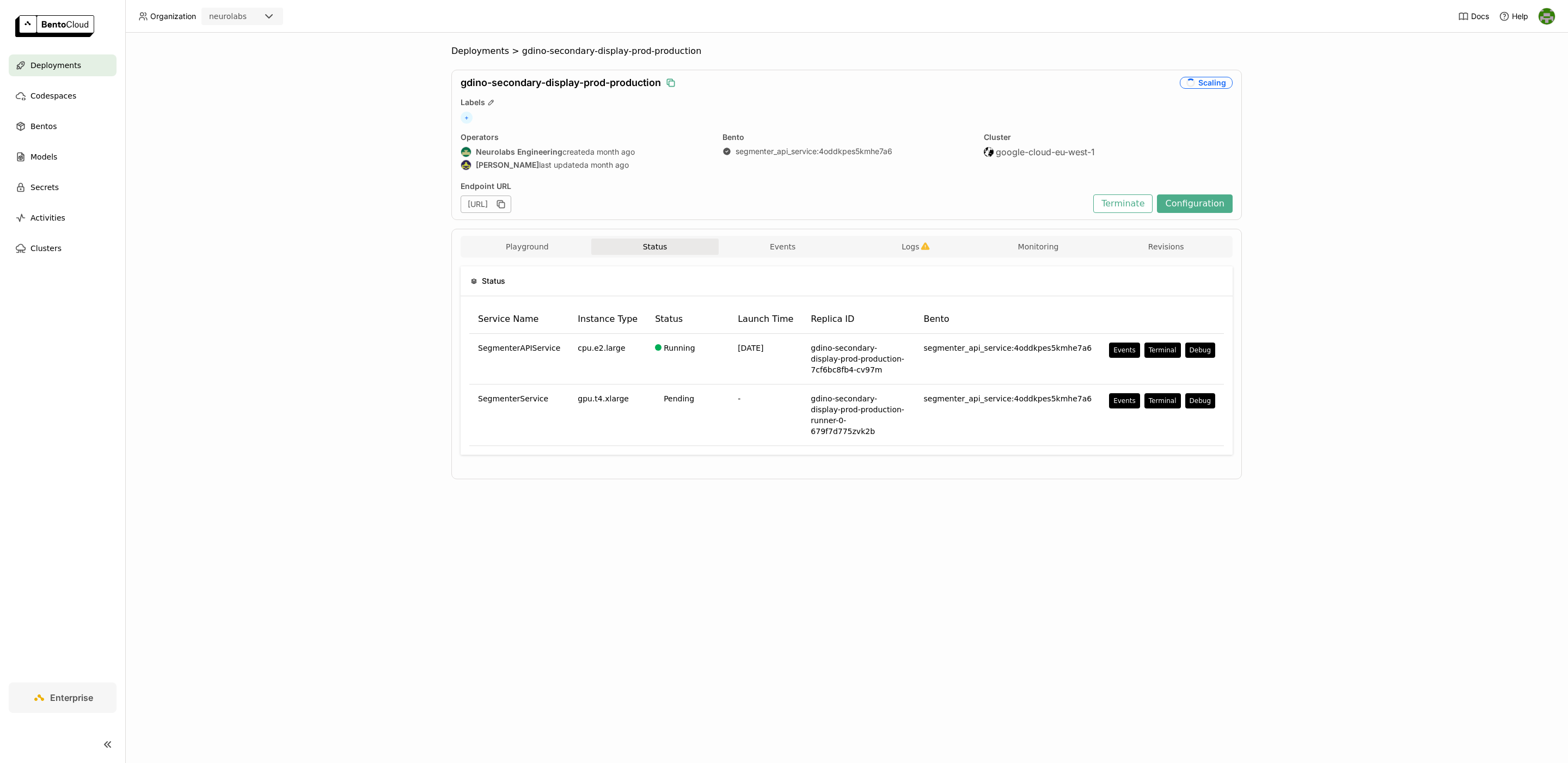
click at [637, 248] on button "Status" at bounding box center [655, 247] width 128 height 16
drag, startPoint x: 701, startPoint y: 51, endPoint x: 512, endPoint y: 47, distance: 189.0
click at [512, 47] on ol "Deployments > gdino-secondary-display-prod-production" at bounding box center [846, 51] width 791 height 11
copy ol "gdino-secondary-display-prod-production"
click at [307, 334] on div "Deployments > gdino-secondary-display-prod-production gdino-secondary-display-p…" at bounding box center [847, 398] width 1443 height 730
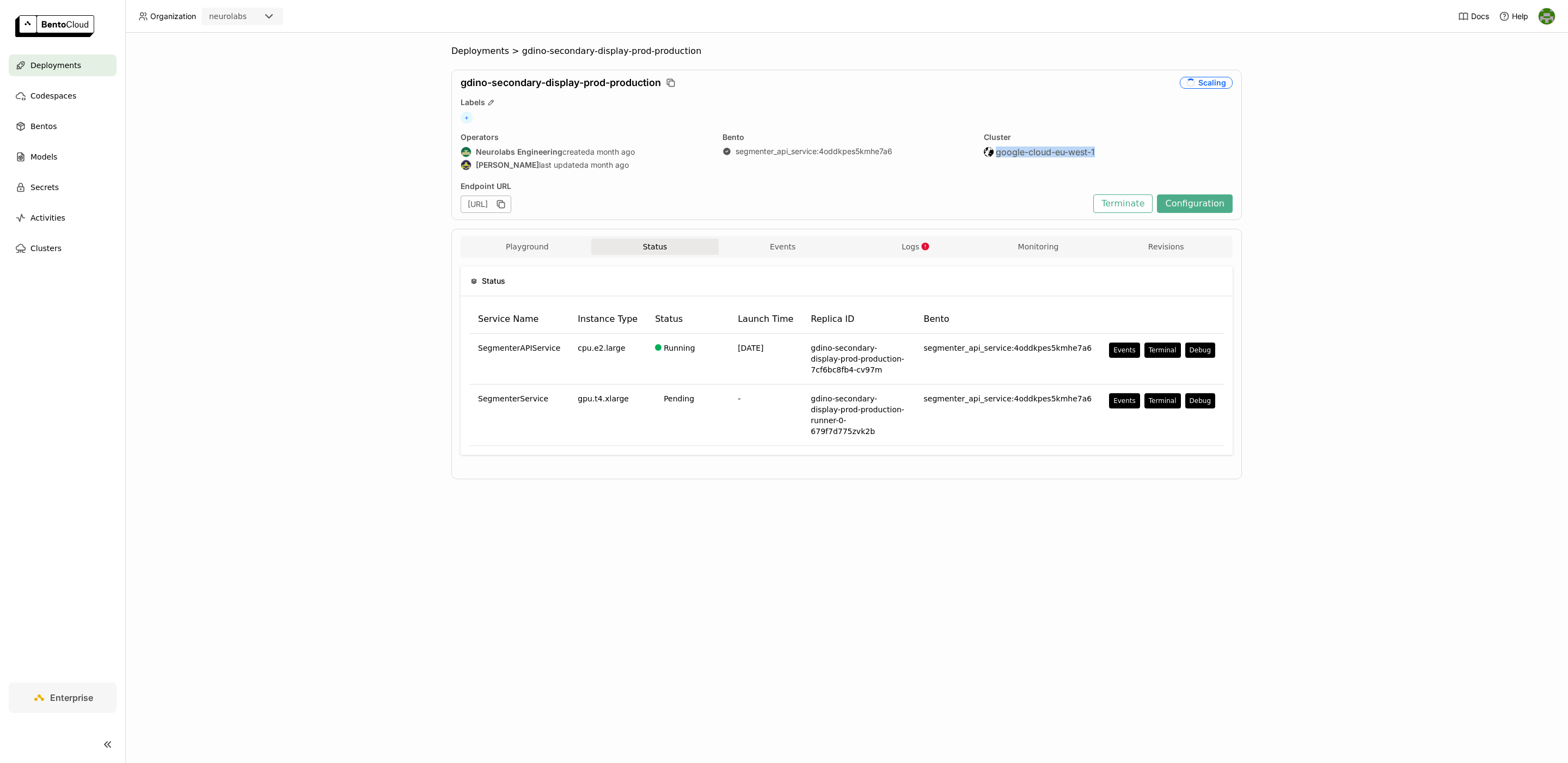
copy span "google-cloud-eu-west-1"
drag, startPoint x: 1111, startPoint y: 153, endPoint x: 502, endPoint y: 152, distance: 609.0
click at [517, 157] on div "Operators Neurolabs Engineering created a month ago Farouk Ghallabi last update…" at bounding box center [847, 152] width 772 height 40
click at [915, 251] on span "Logs" at bounding box center [910, 247] width 18 height 10
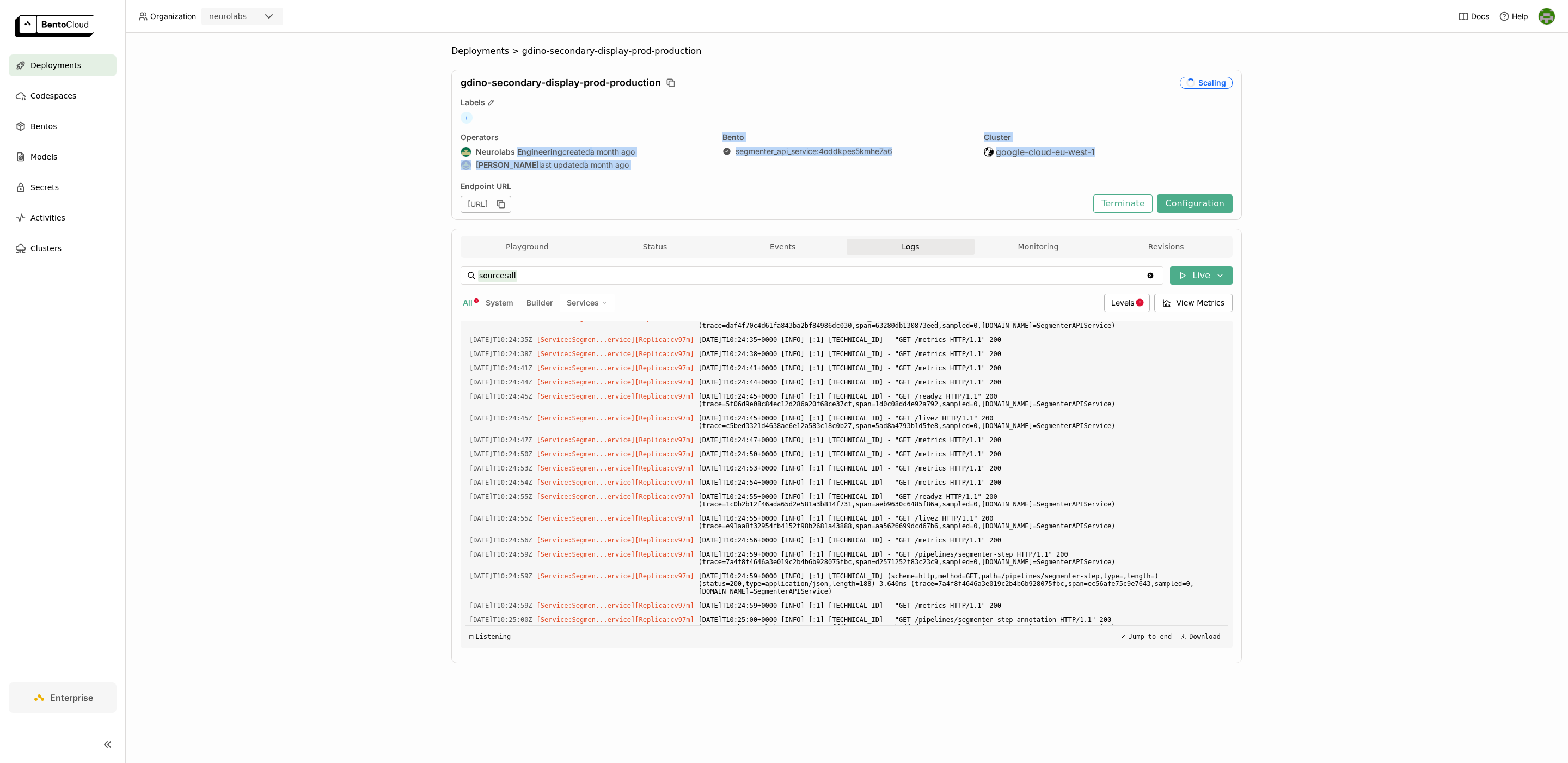
scroll to position [2813, 0]
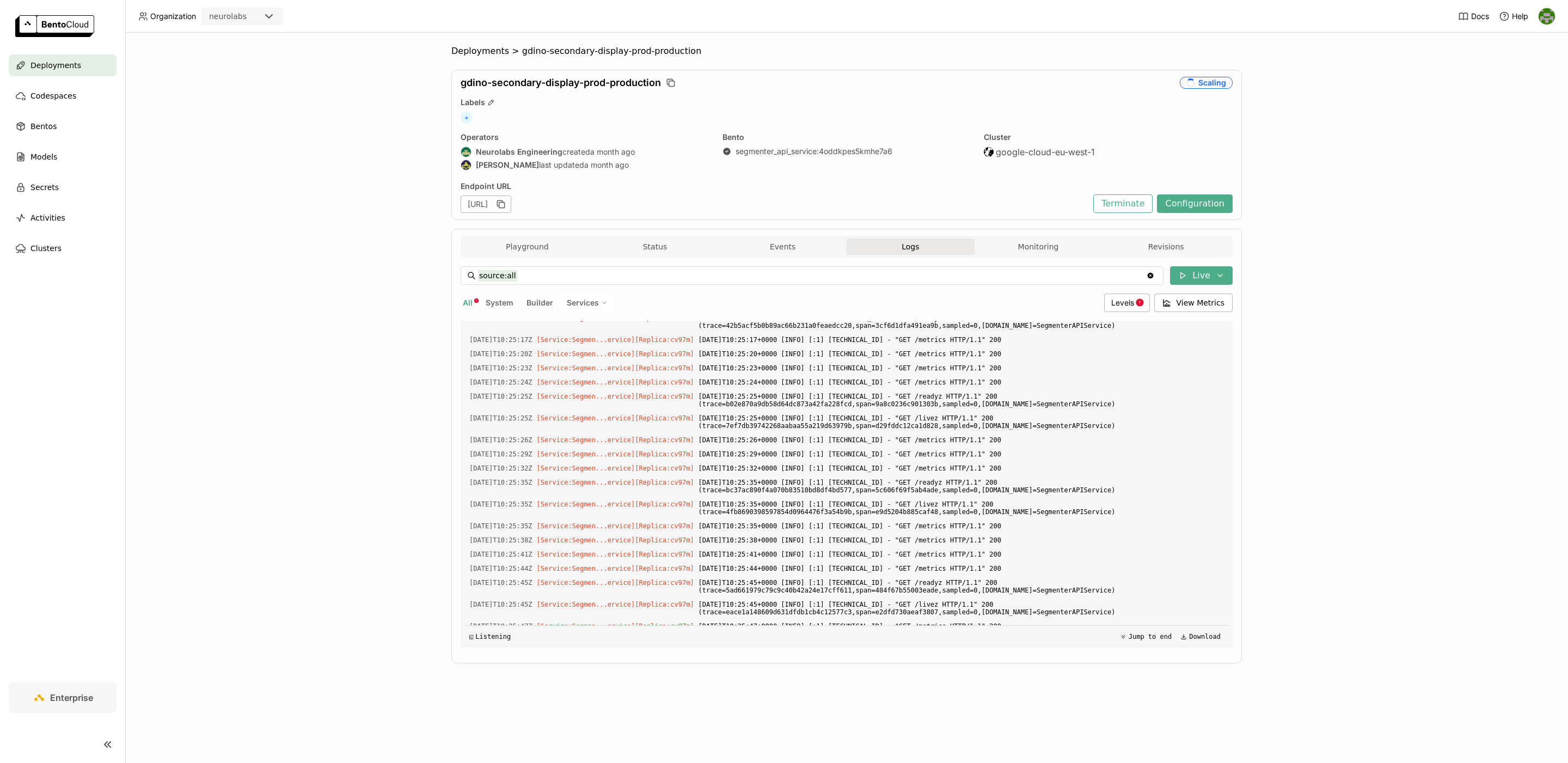
click at [371, 413] on div "Deployments > gdino-secondary-display-prod-production gdino-secondary-display-p…" at bounding box center [847, 398] width 1443 height 730
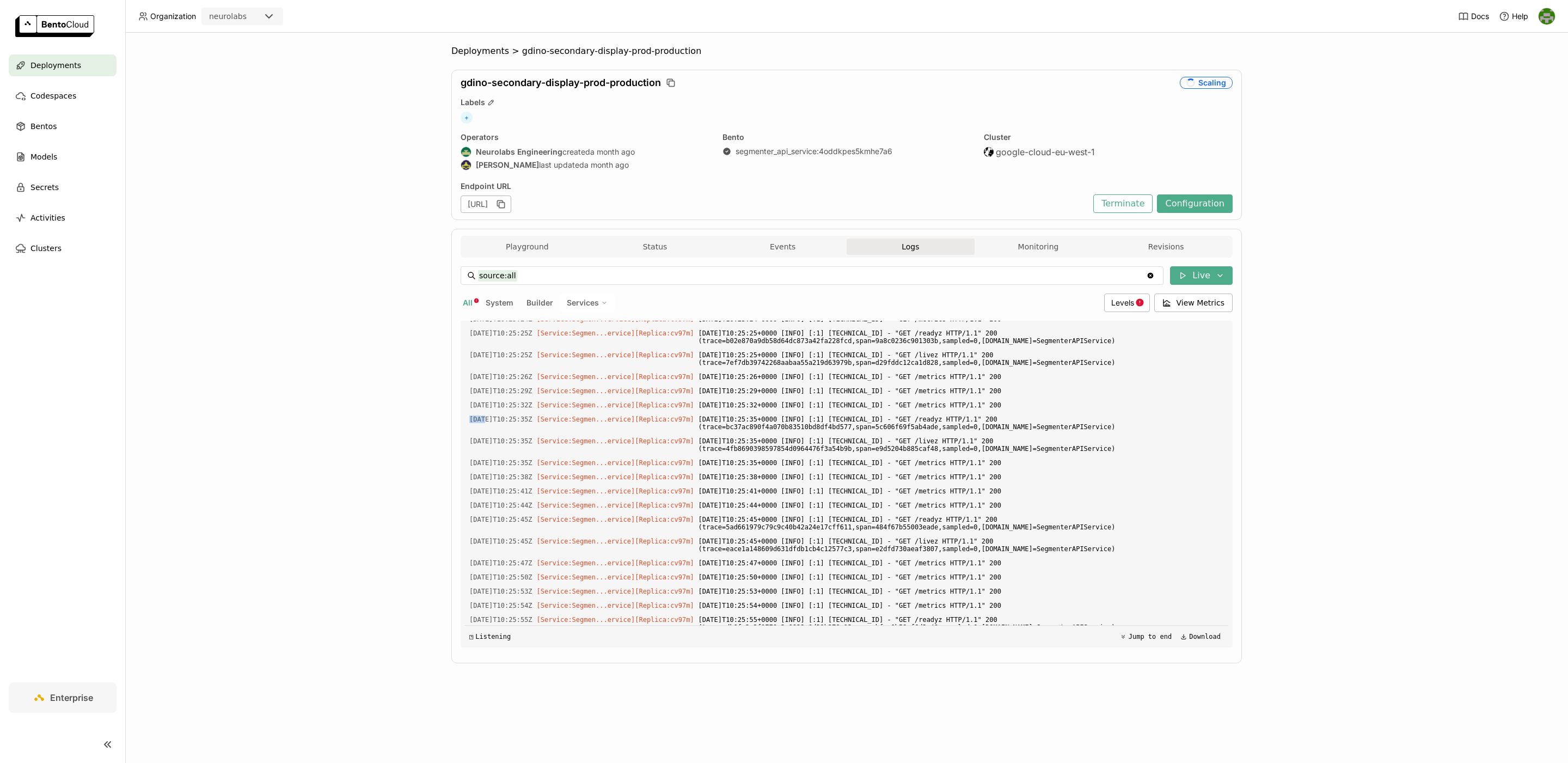
scroll to position [2931, 0]
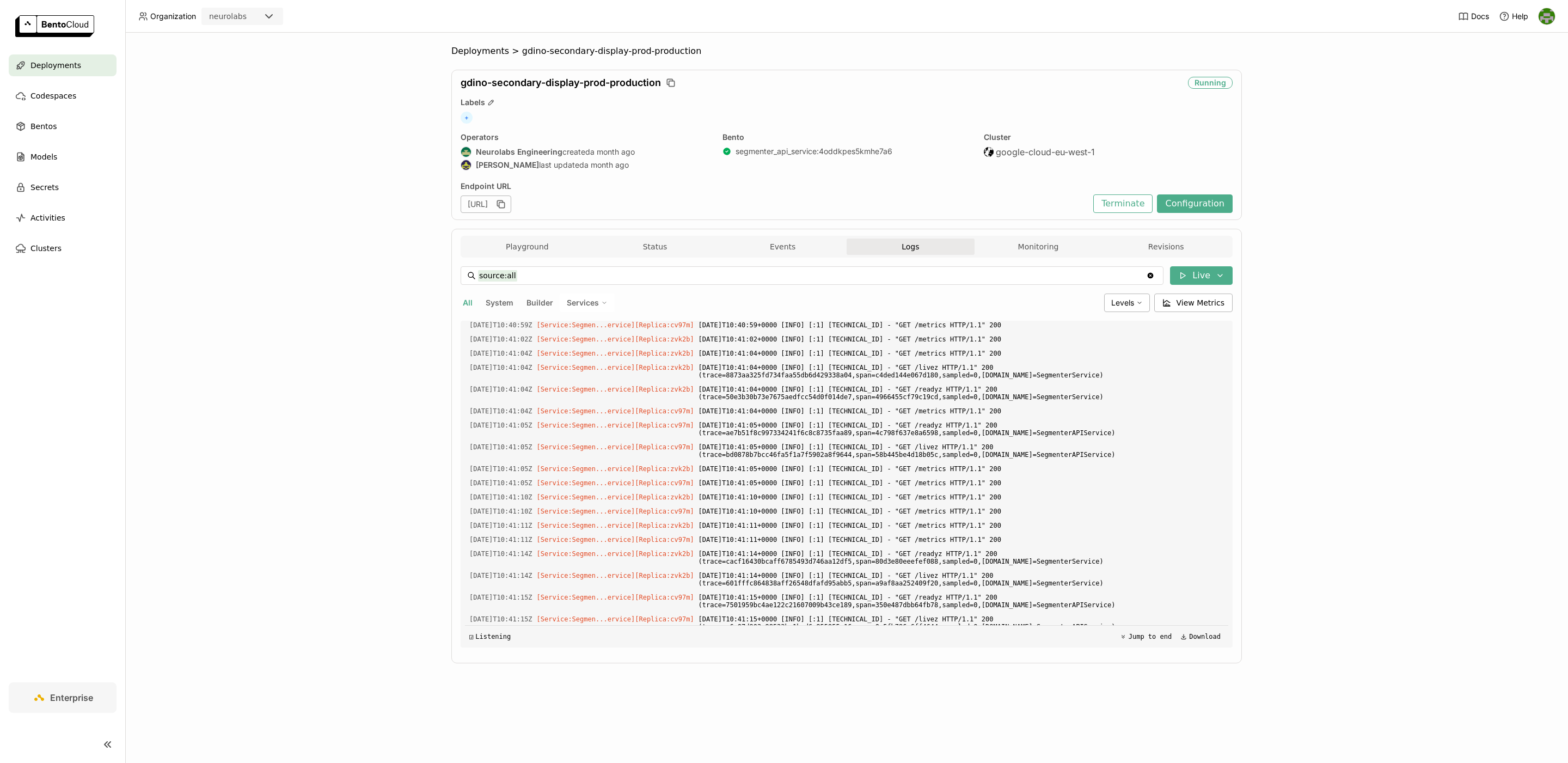
scroll to position [1384, 0]
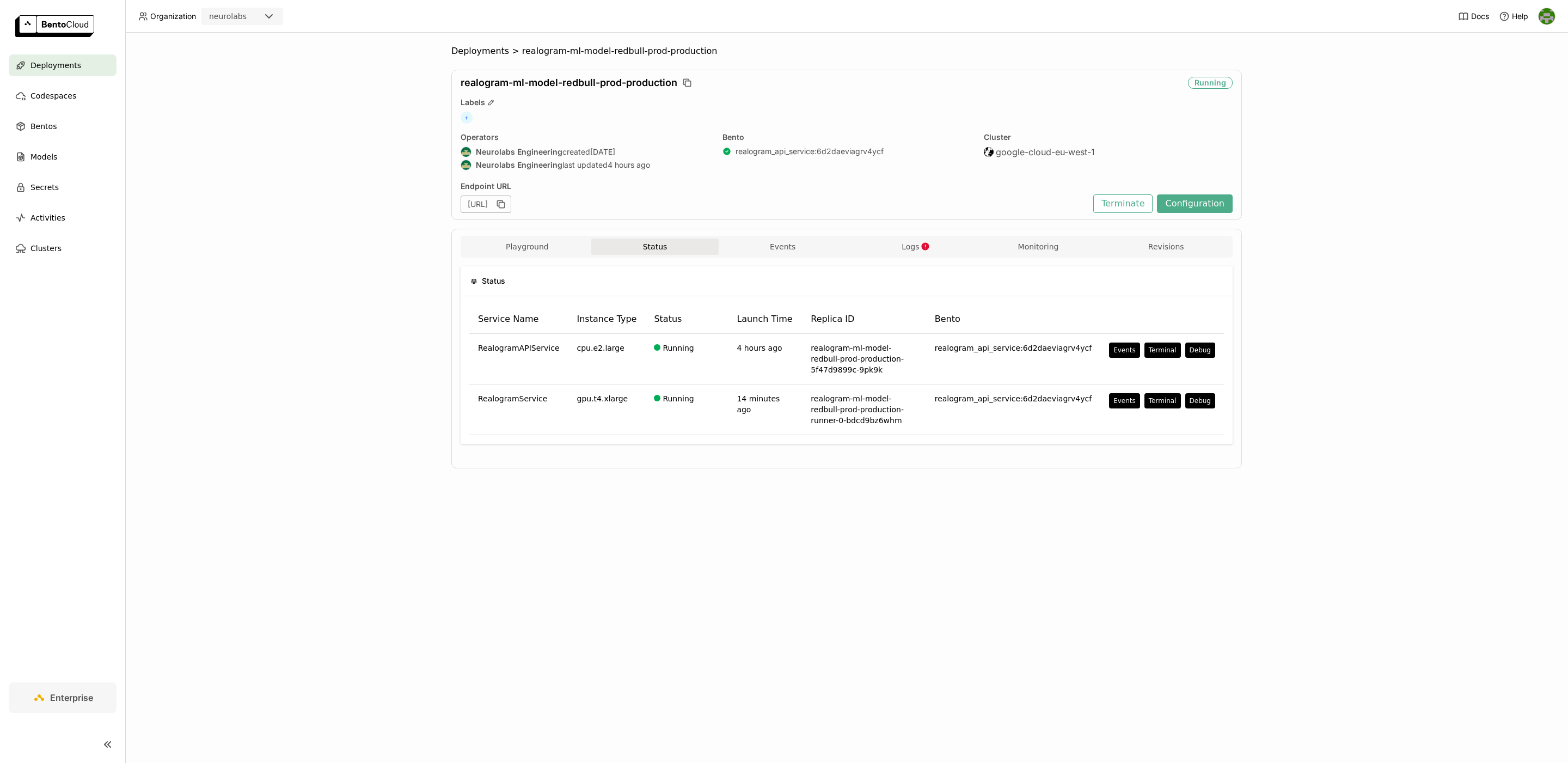
click at [352, 230] on div "Deployments > realogram-ml-model-redbull-prod-production realogram-ml-model-red…" at bounding box center [847, 398] width 1443 height 730
